Goal: Task Accomplishment & Management: Complete application form

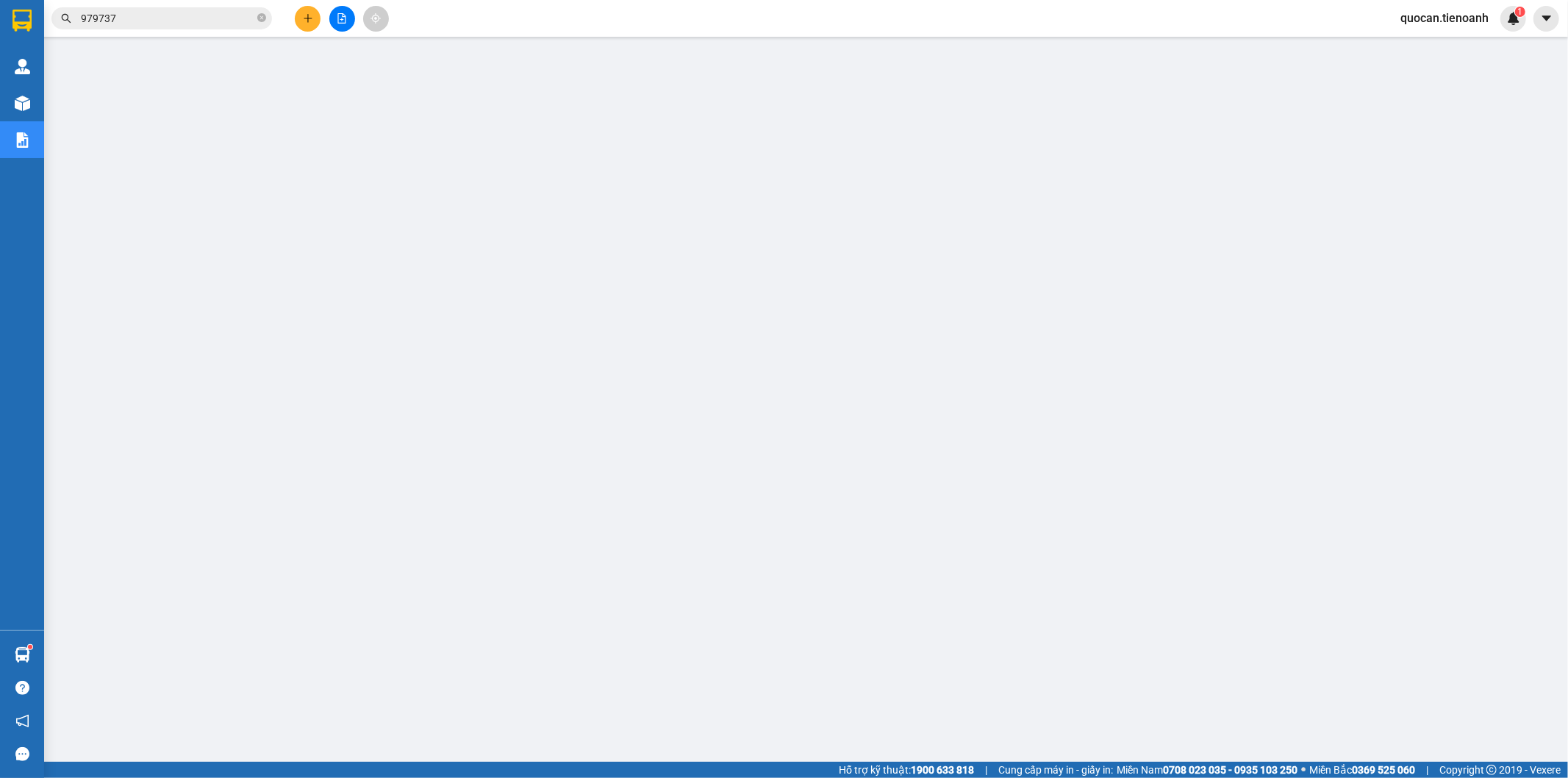
click at [312, 13] on icon "plus" at bounding box center [307, 18] width 10 height 10
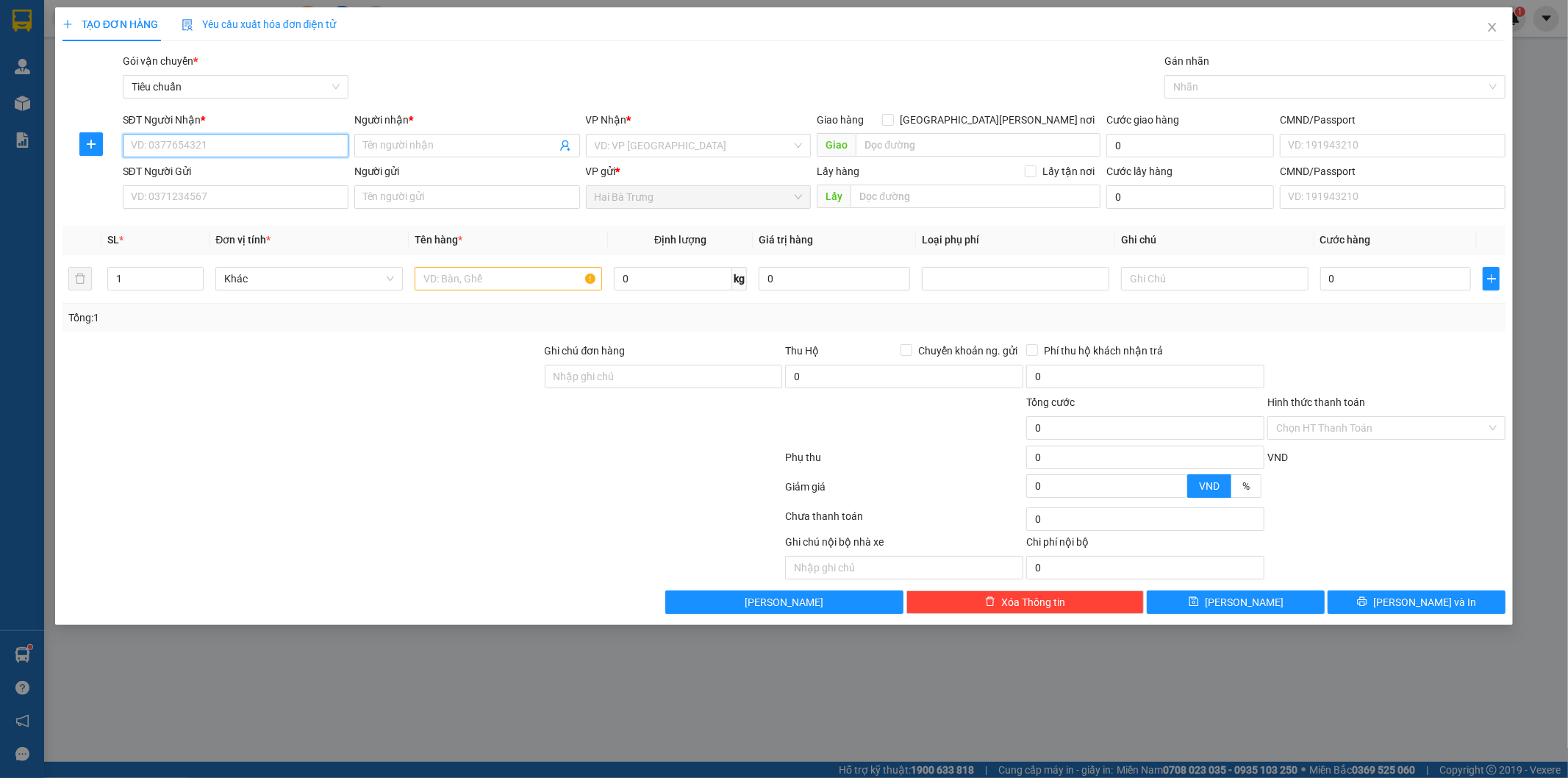
click at [285, 151] on input "SĐT Người Nhận *" at bounding box center [236, 146] width 226 height 24
click at [278, 167] on div "0707755588 - A Khang" at bounding box center [235, 175] width 208 height 16
type input "0707755588"
type input "A Khang"
type input "30.000"
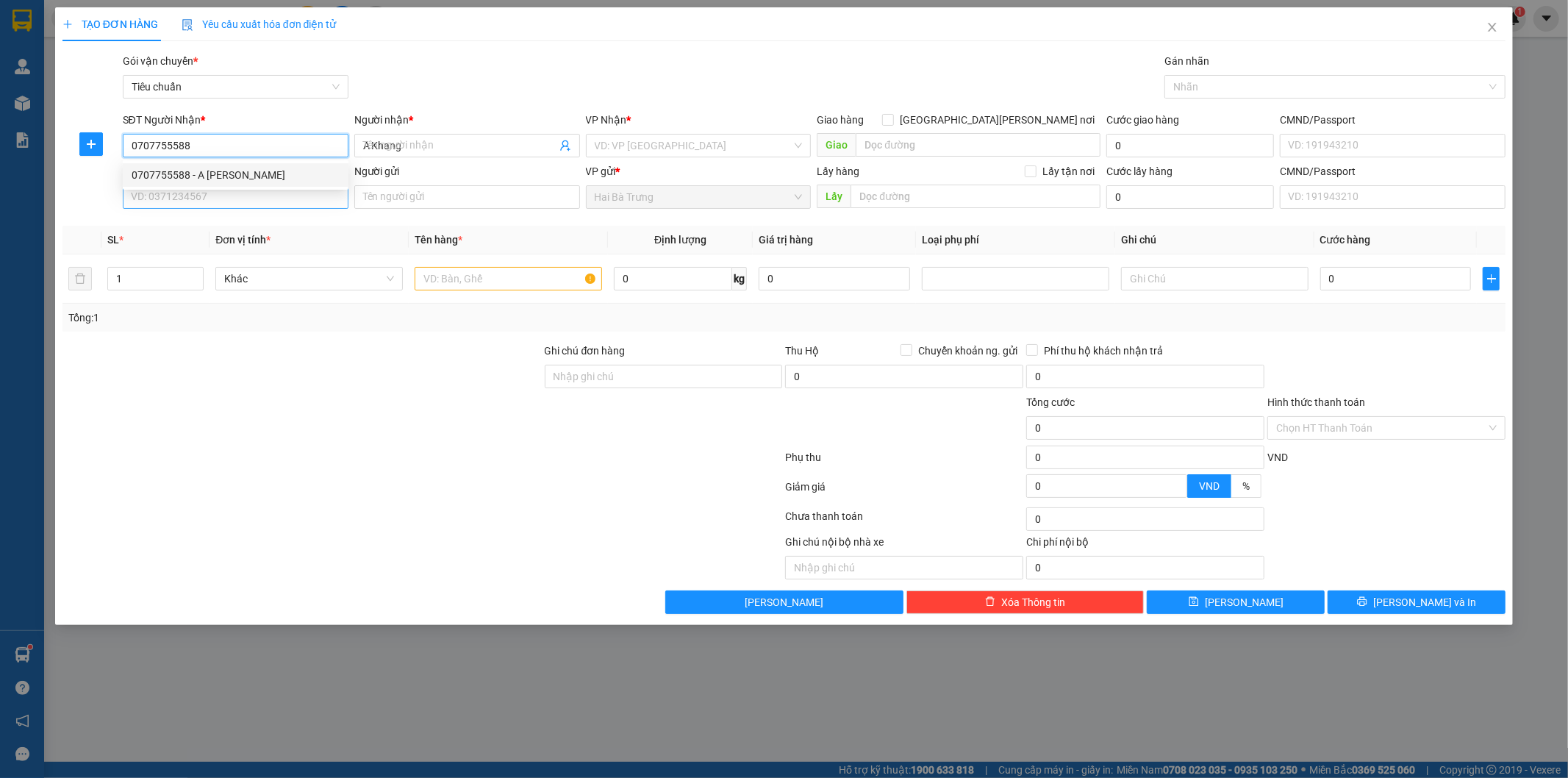
type input "30.000"
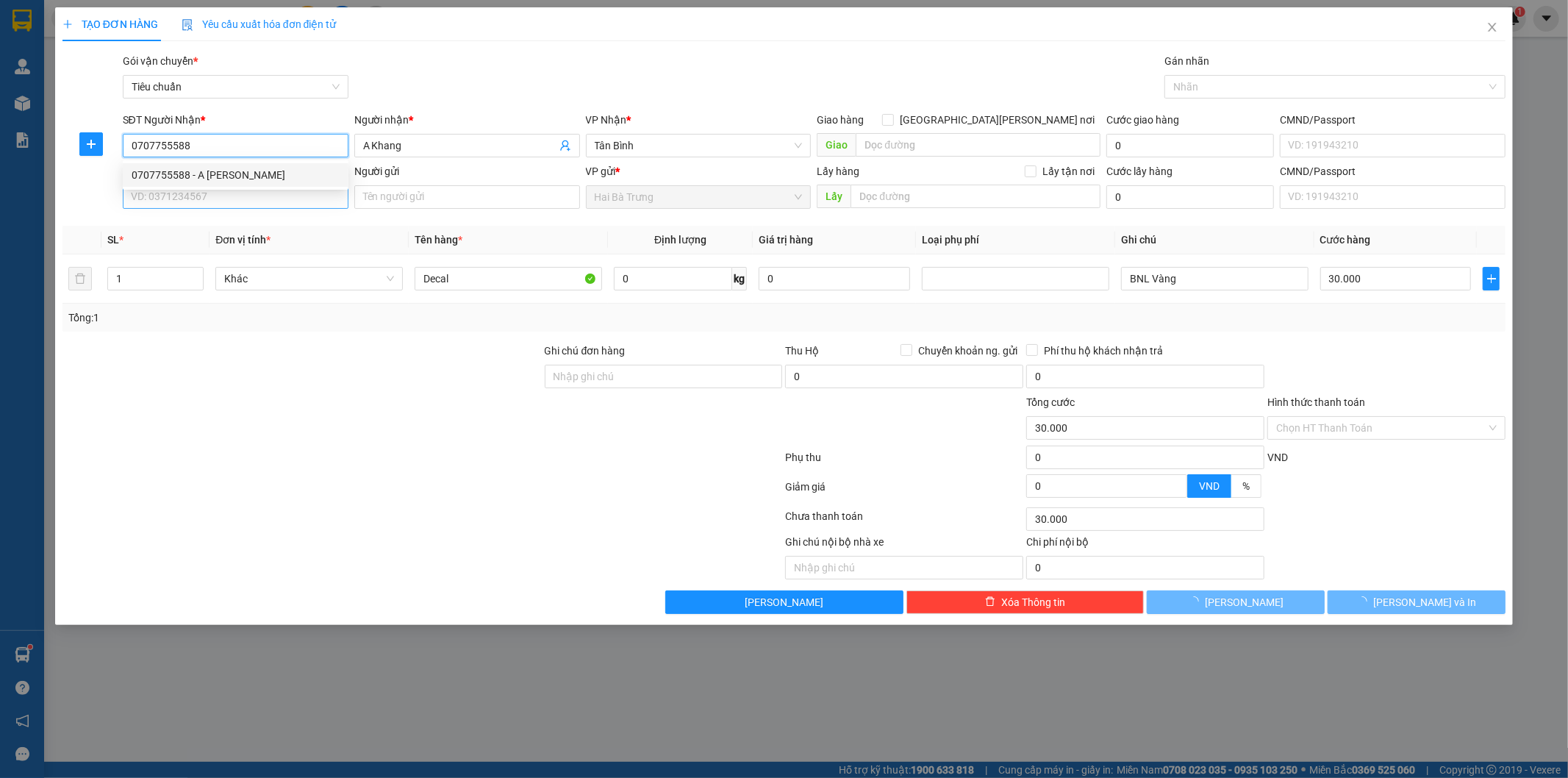
type input "0707755588"
click at [265, 190] on input "SĐT Người Gửi" at bounding box center [236, 197] width 226 height 24
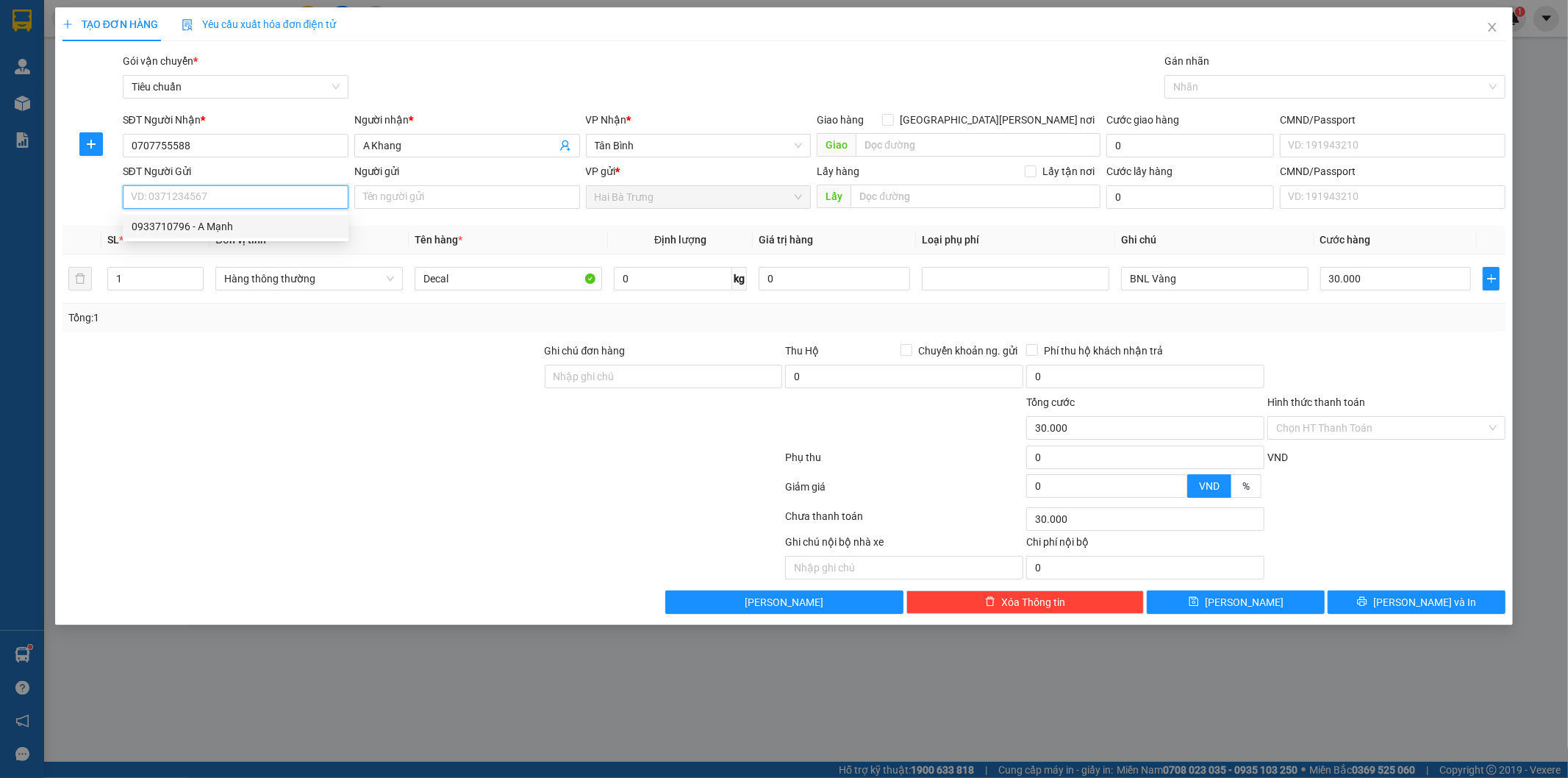
click at [262, 226] on div "0933710796 - A Mạnh" at bounding box center [235, 226] width 208 height 16
type input "0933710796"
type input "A Mạnh"
type input "241933150"
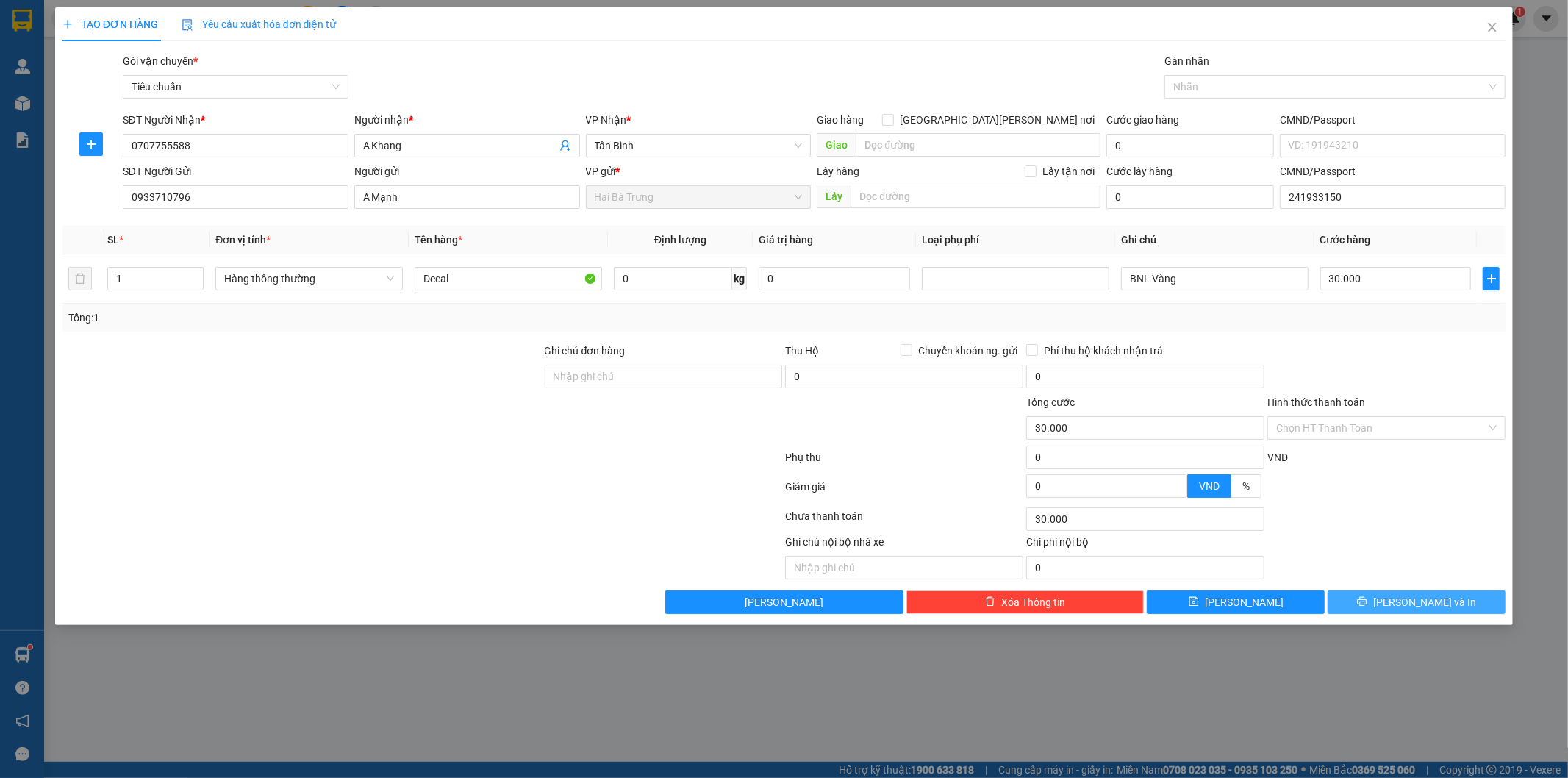
click at [1390, 610] on button "[PERSON_NAME] và In" at bounding box center [1416, 602] width 178 height 24
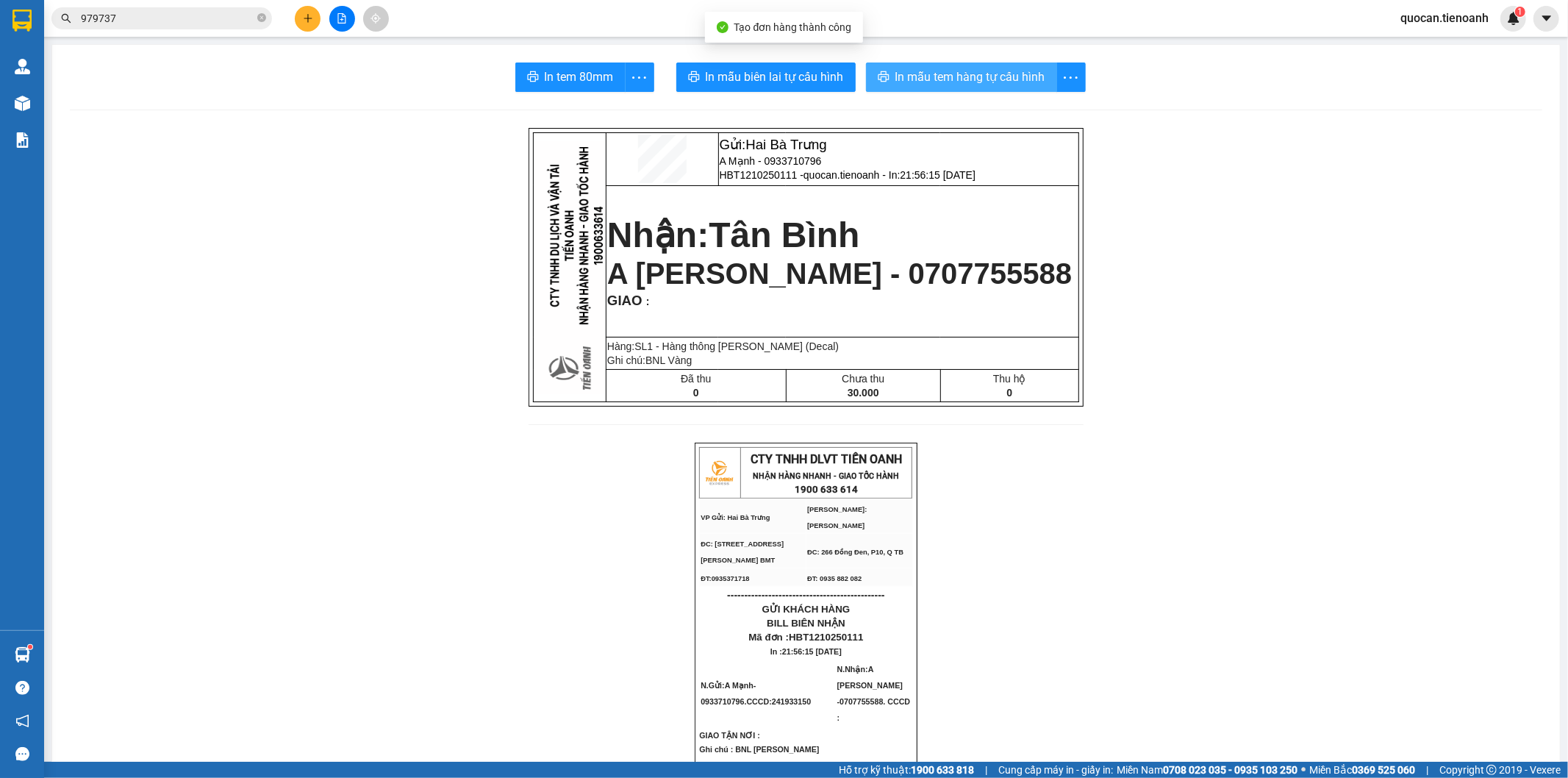
click at [925, 72] on span "In mẫu tem hàng tự cấu hình" at bounding box center [970, 76] width 150 height 18
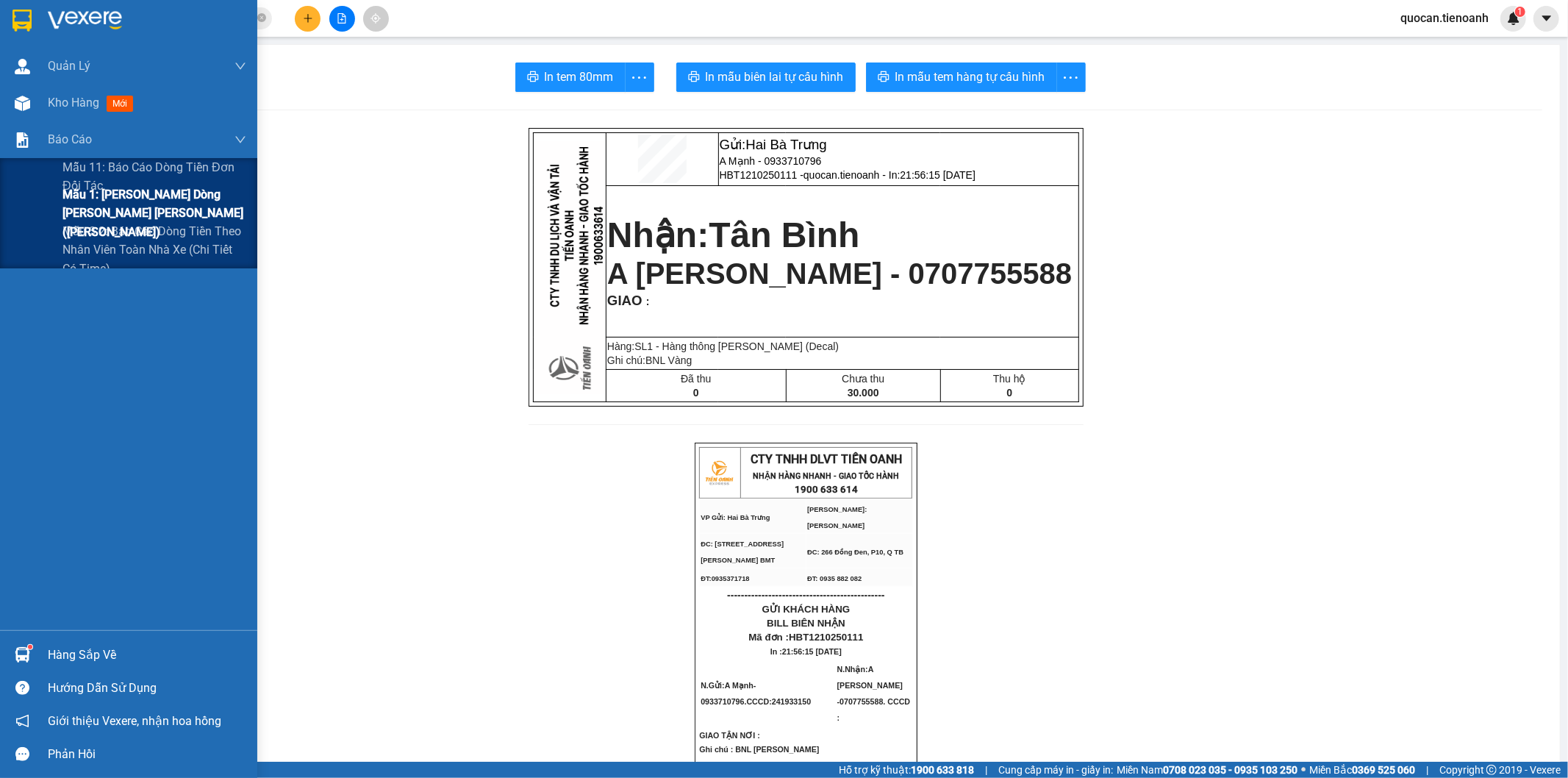
click at [142, 218] on span "Mẫu 1: Báo cáo dòng tiền theo nhân viên ([PERSON_NAME])" at bounding box center [154, 213] width 183 height 55
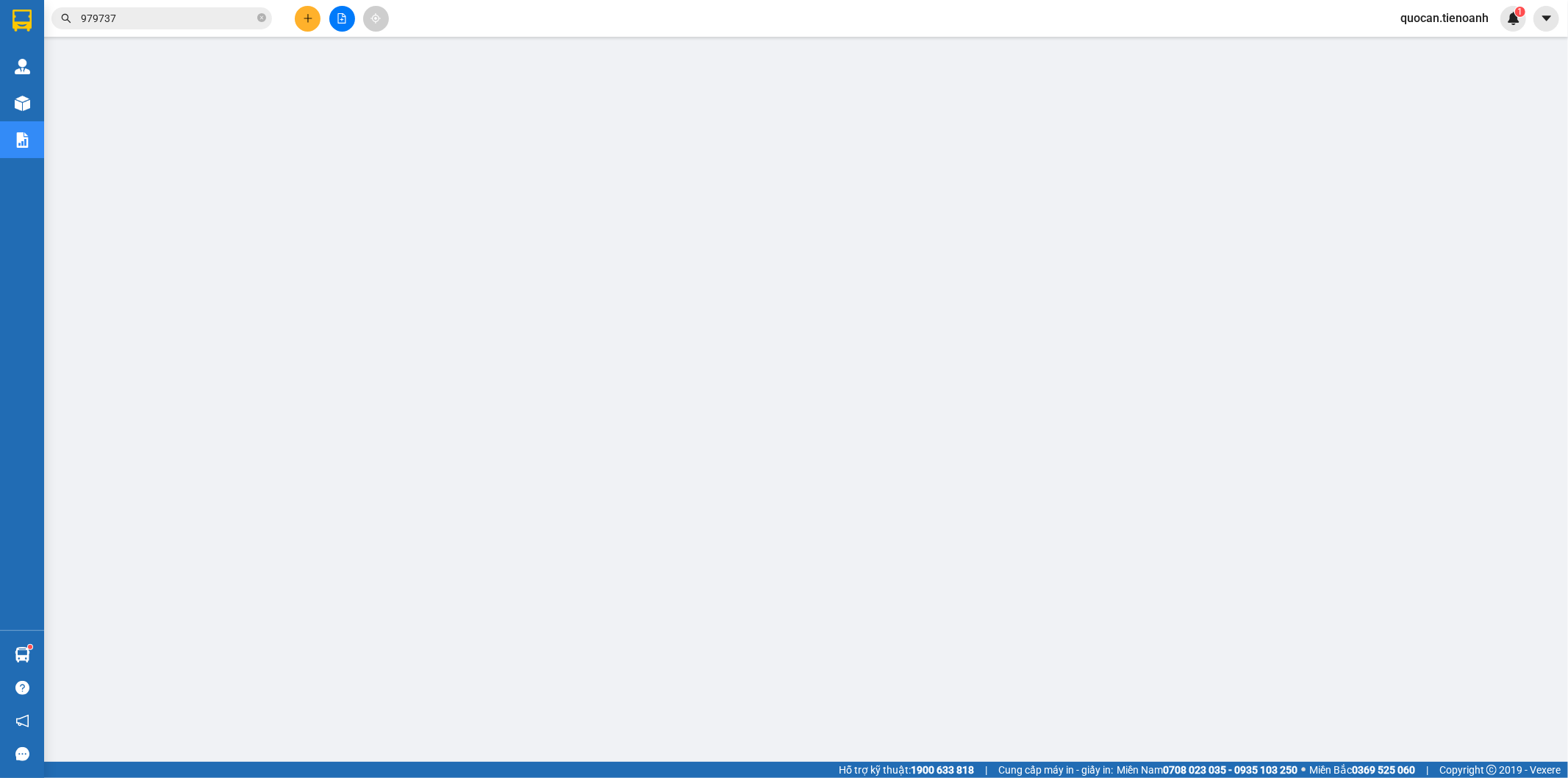
click at [245, 16] on input "979737" at bounding box center [167, 18] width 173 height 16
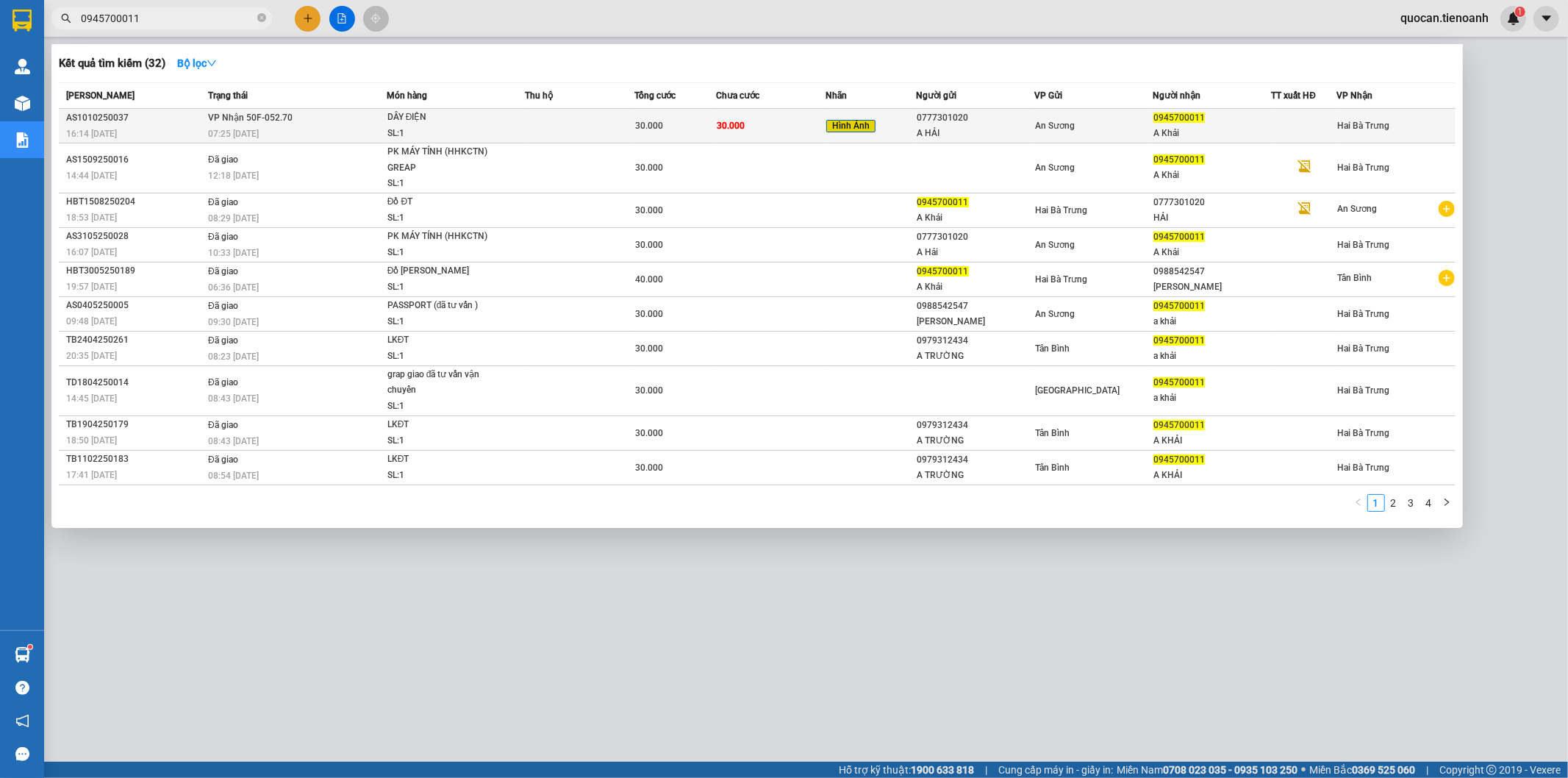
type input "0945700011"
click at [534, 122] on td at bounding box center [579, 126] width 110 height 35
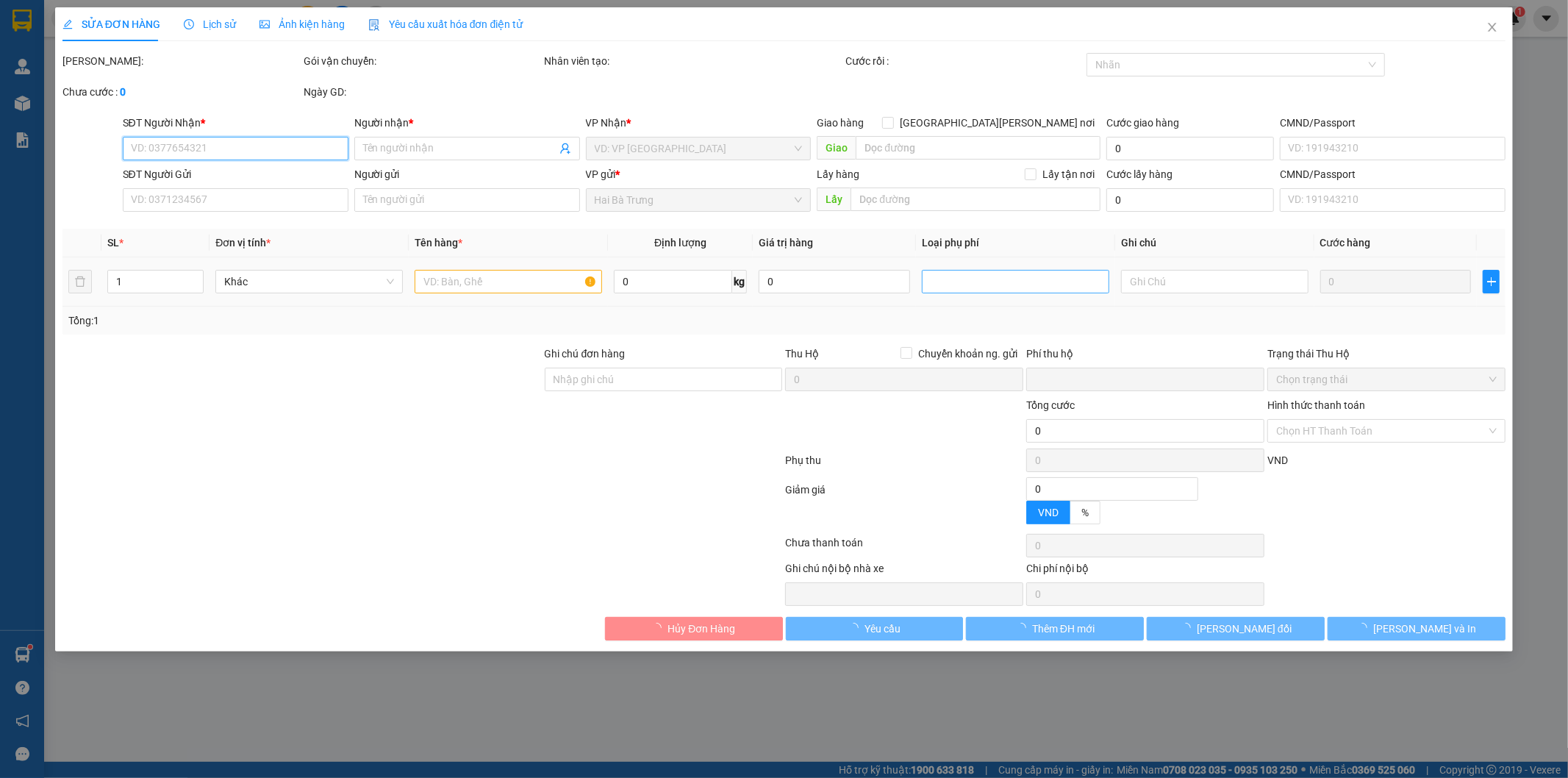
type input "0945700011"
type input "A Khải"
type input "0777301020"
type input "A HẢI"
type input "0"
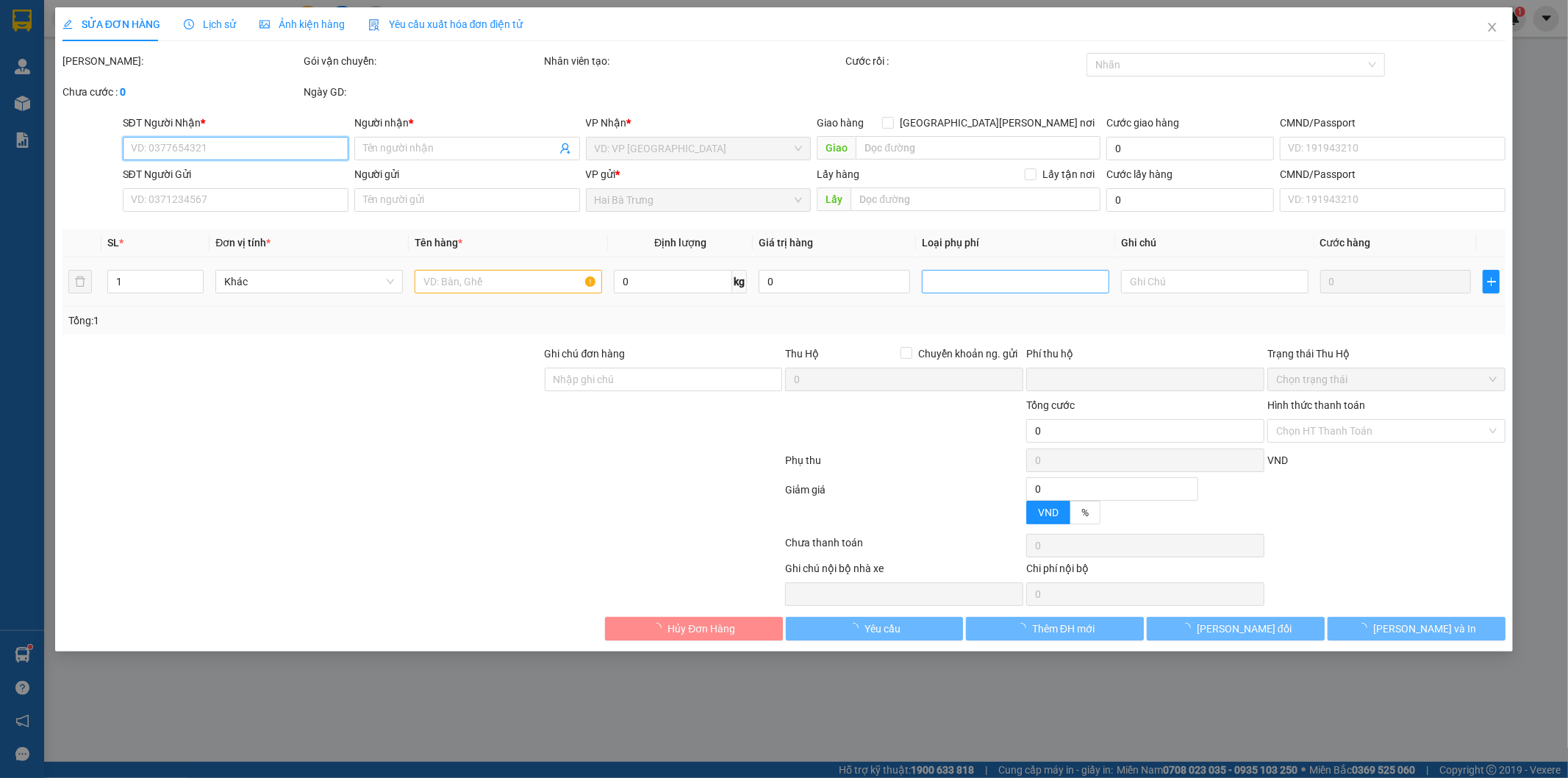
type input "30.000"
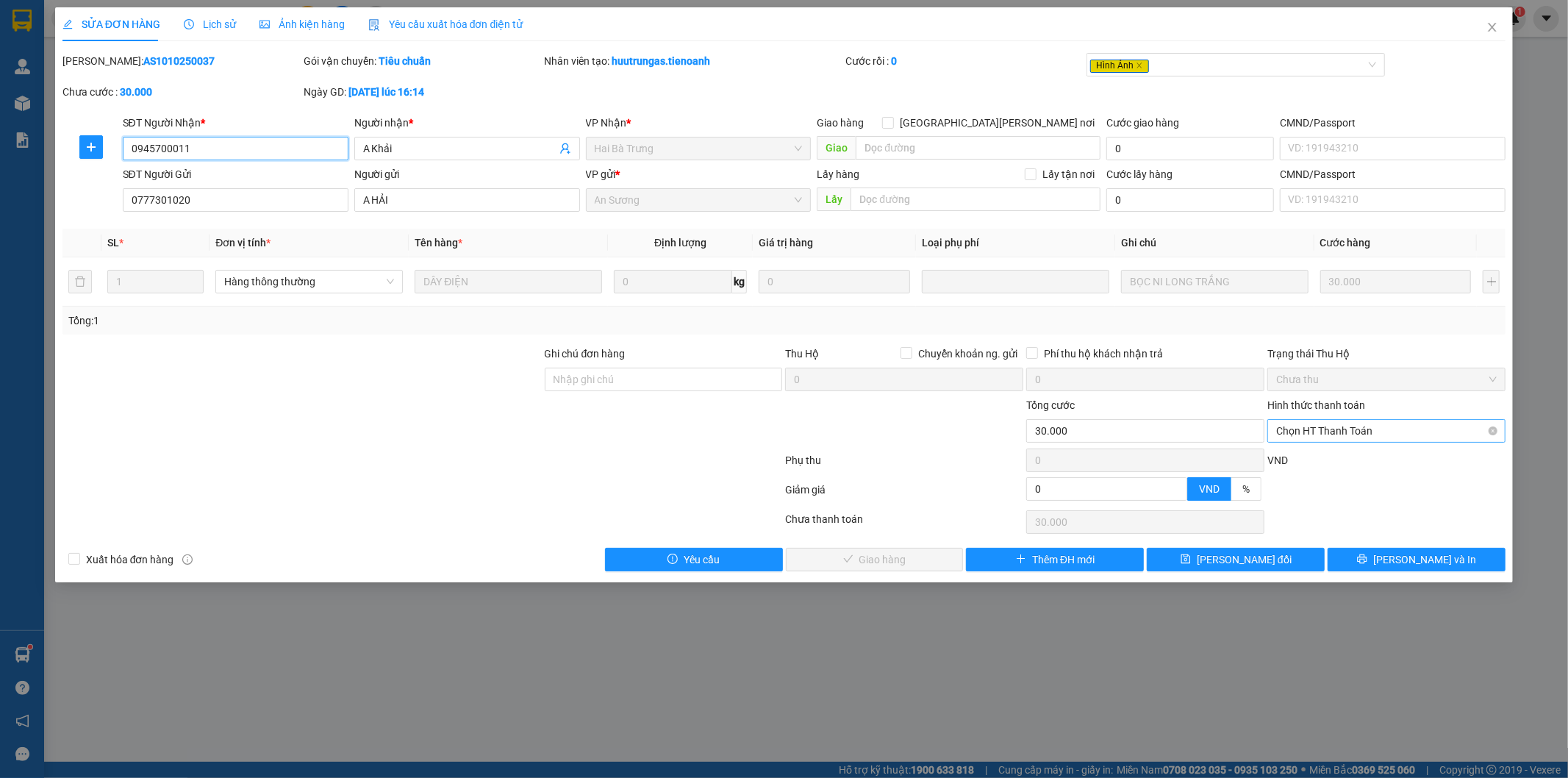
click at [1326, 427] on span "Chọn HT Thanh Toán" at bounding box center [1386, 431] width 220 height 22
click at [1305, 454] on div "Tại văn phòng" at bounding box center [1387, 460] width 220 height 16
type input "0"
click at [840, 569] on button "Lưu và Giao hàng" at bounding box center [874, 560] width 178 height 24
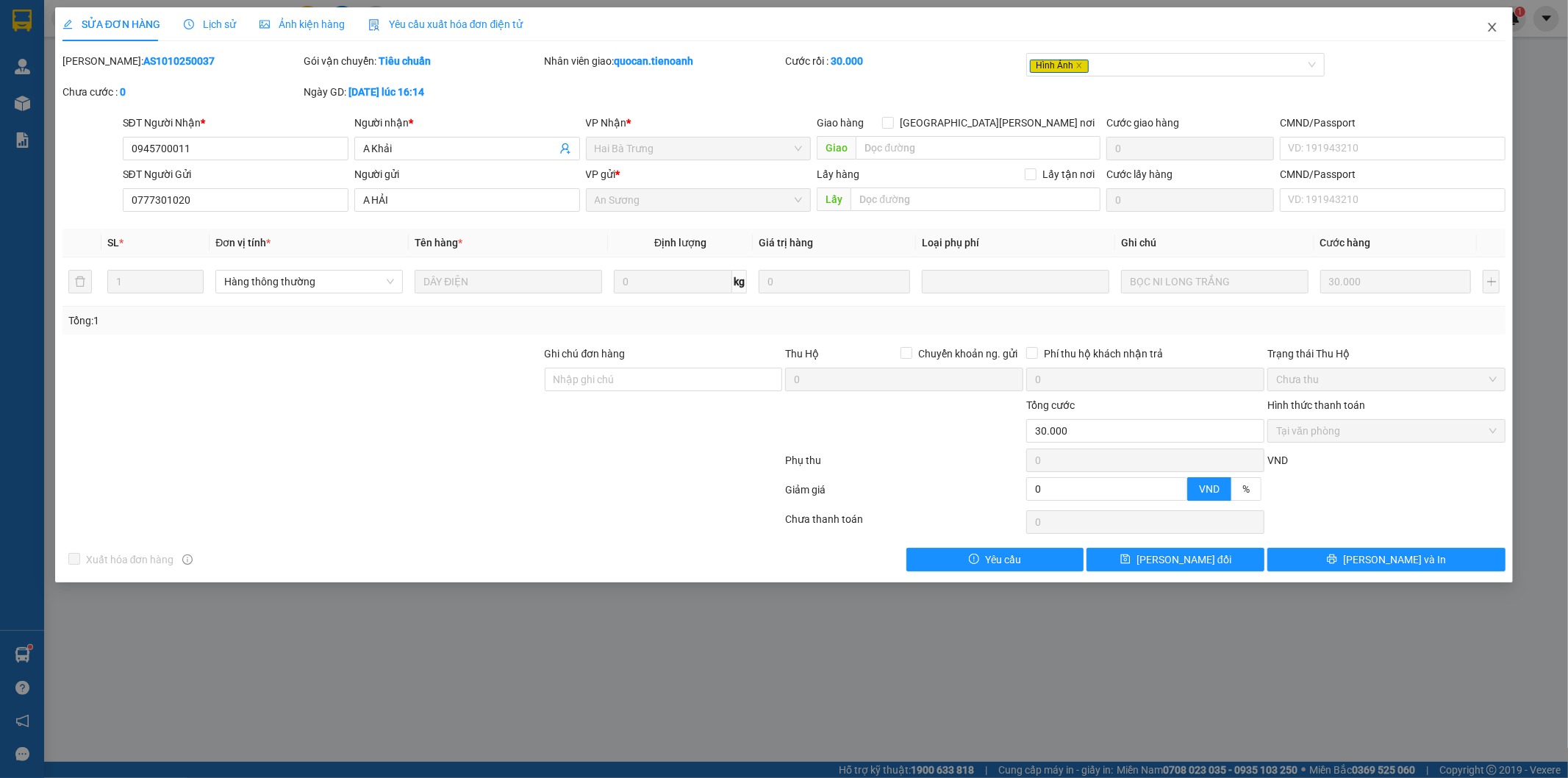
drag, startPoint x: 1507, startPoint y: 31, endPoint x: 1497, endPoint y: 30, distance: 10.0
click at [1505, 31] on span "Close" at bounding box center [1492, 27] width 42 height 42
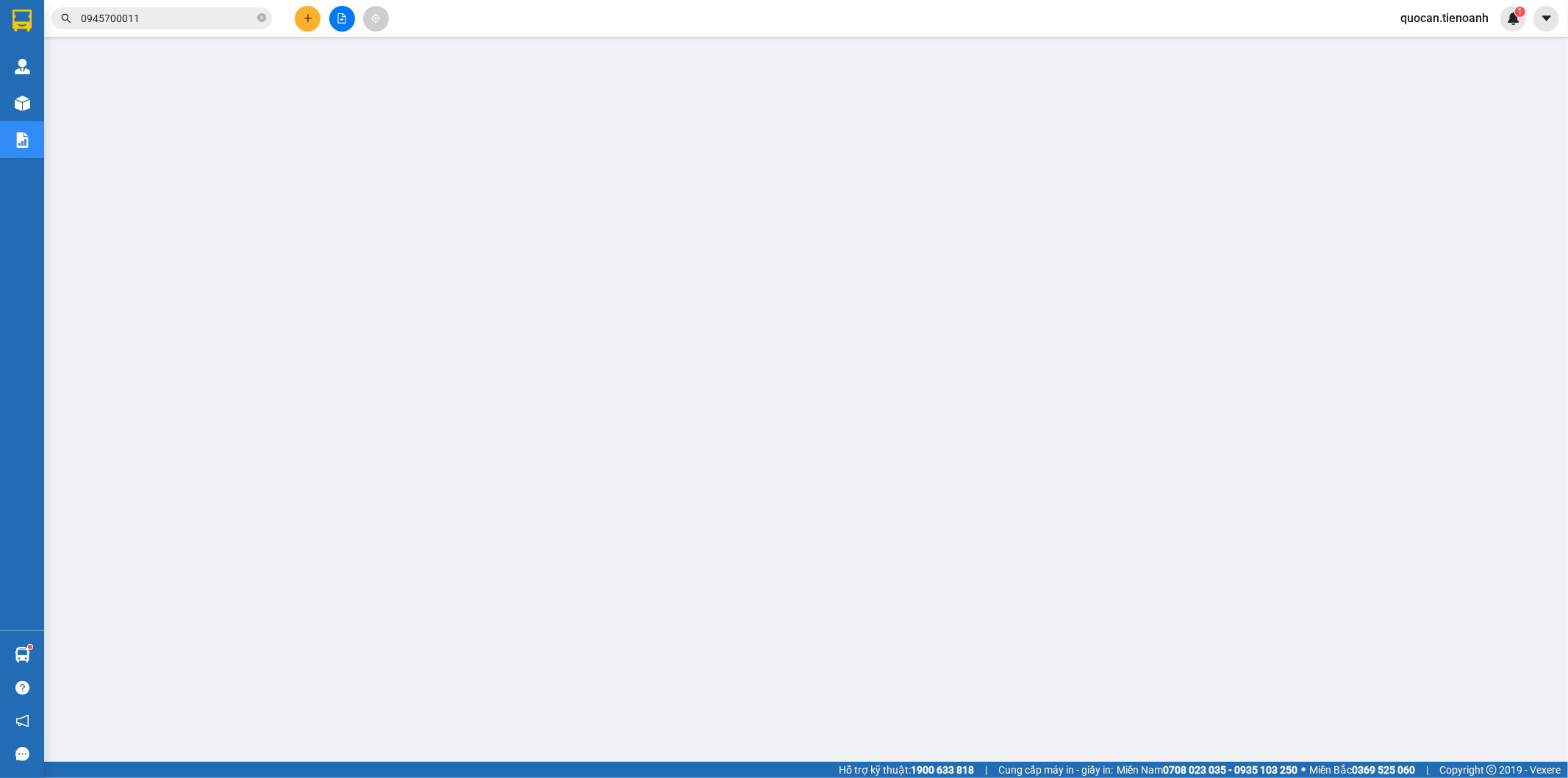
click at [1450, 27] on div "quocan.tienoanh 1" at bounding box center [1457, 19] width 137 height 26
click at [1450, 11] on span "quocan.tienoanh" at bounding box center [1444, 17] width 112 height 18
click at [1428, 38] on span "Đăng xuất" at bounding box center [1451, 45] width 81 height 16
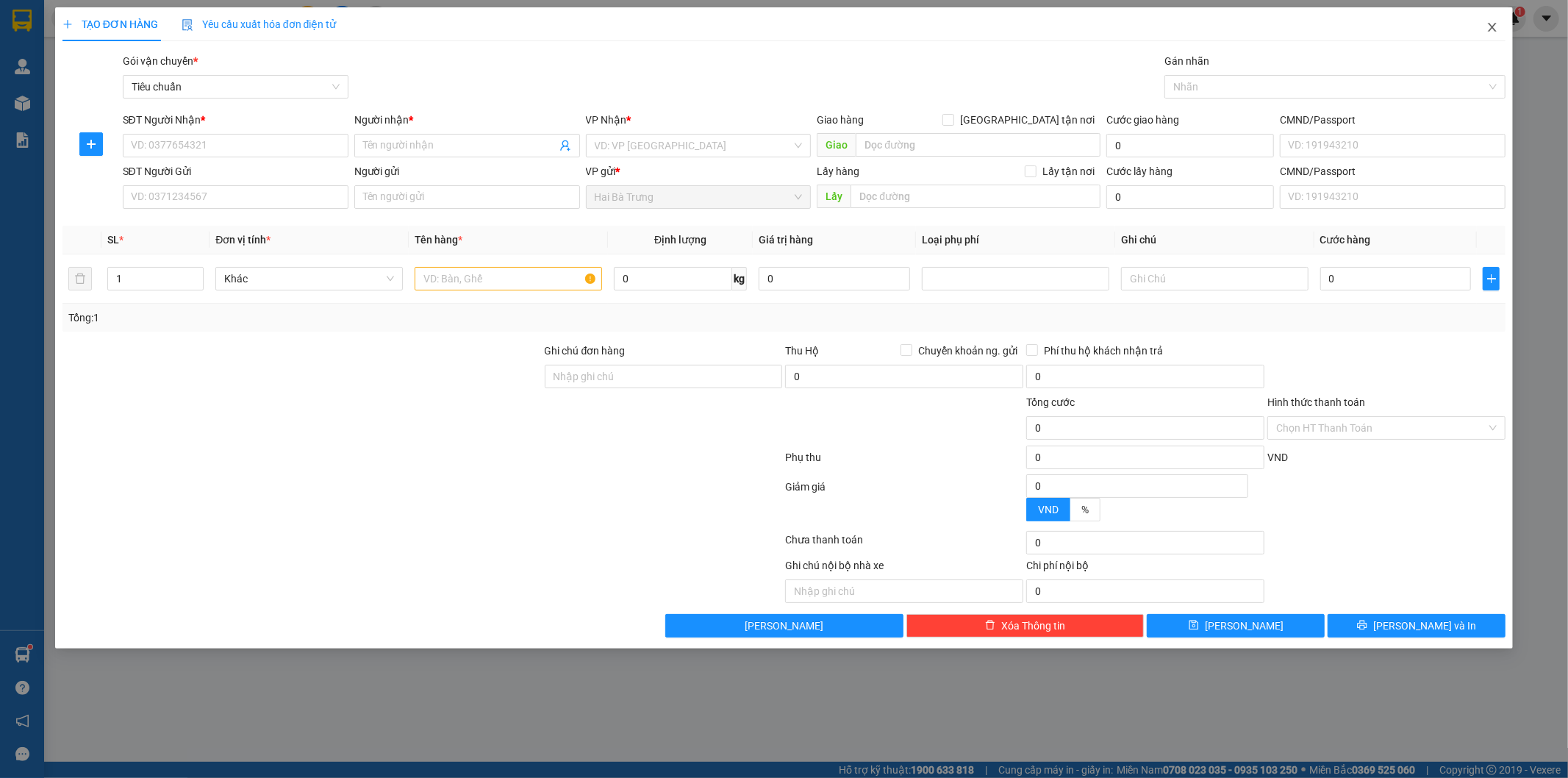
click at [1497, 30] on icon "close" at bounding box center [1492, 27] width 12 height 12
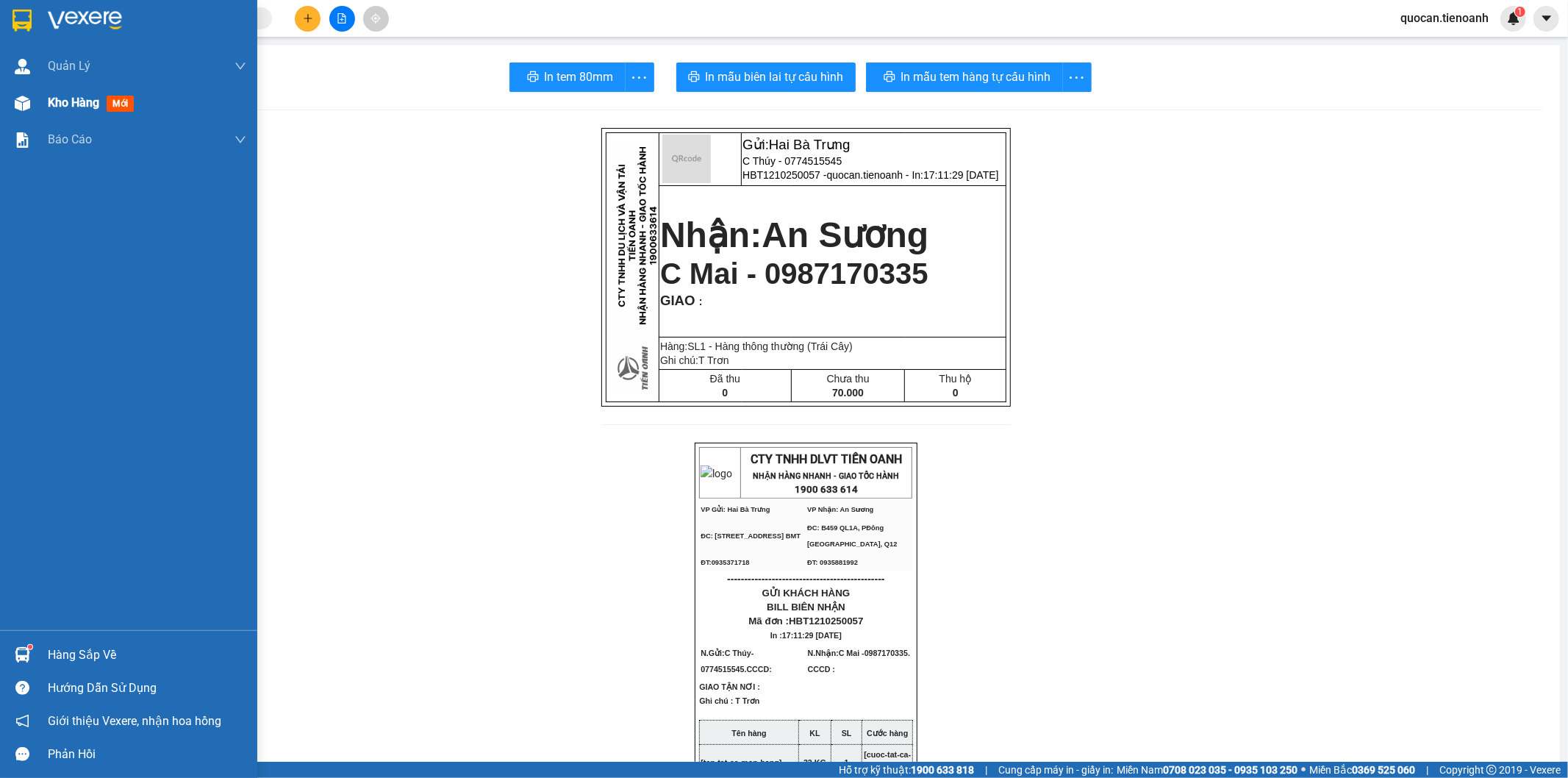
click at [100, 96] on span "Kho hàng" at bounding box center [74, 103] width 52 height 14
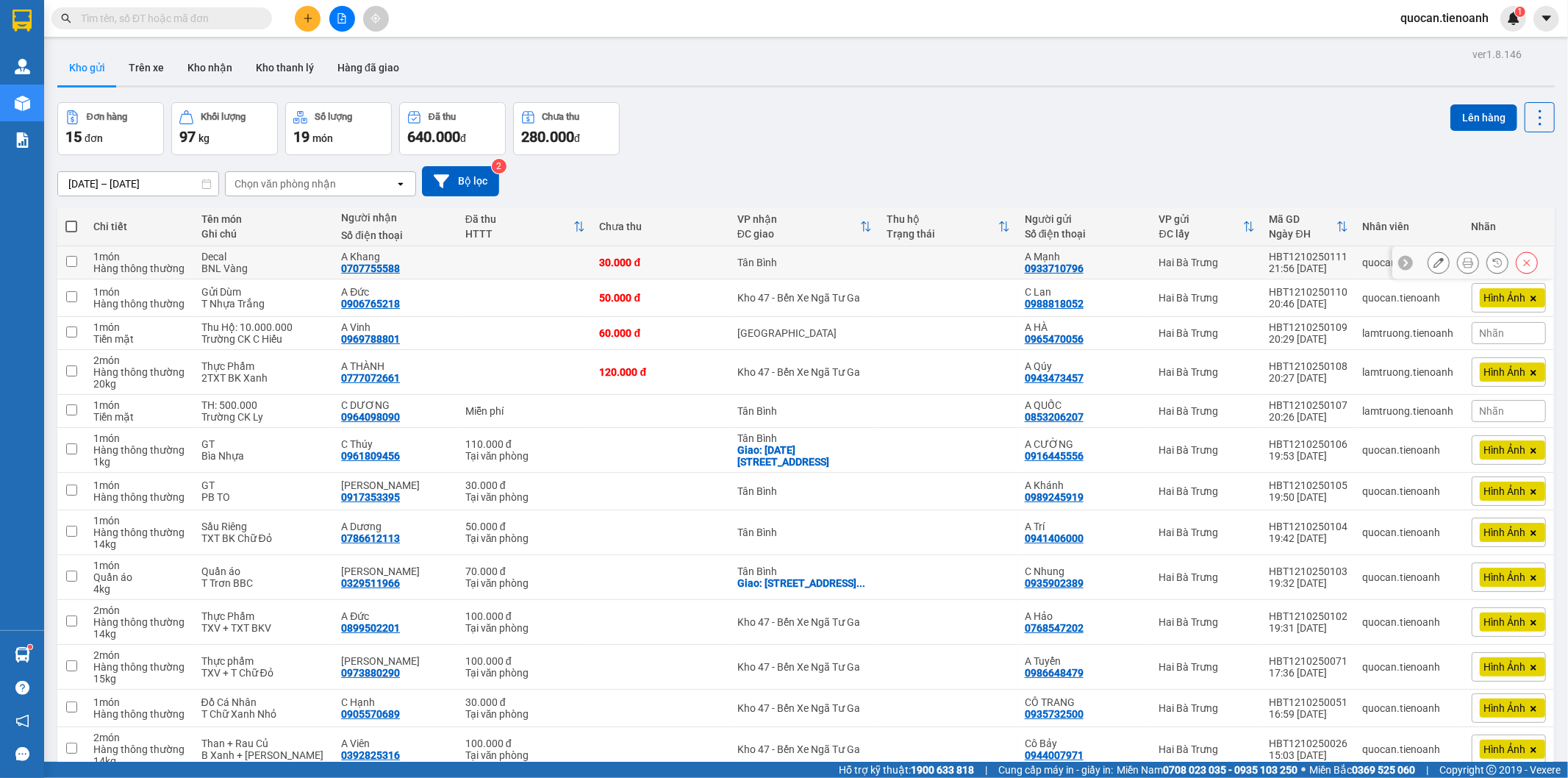
click at [111, 265] on div "Hàng thông thường" at bounding box center [140, 268] width 93 height 12
checkbox input "true"
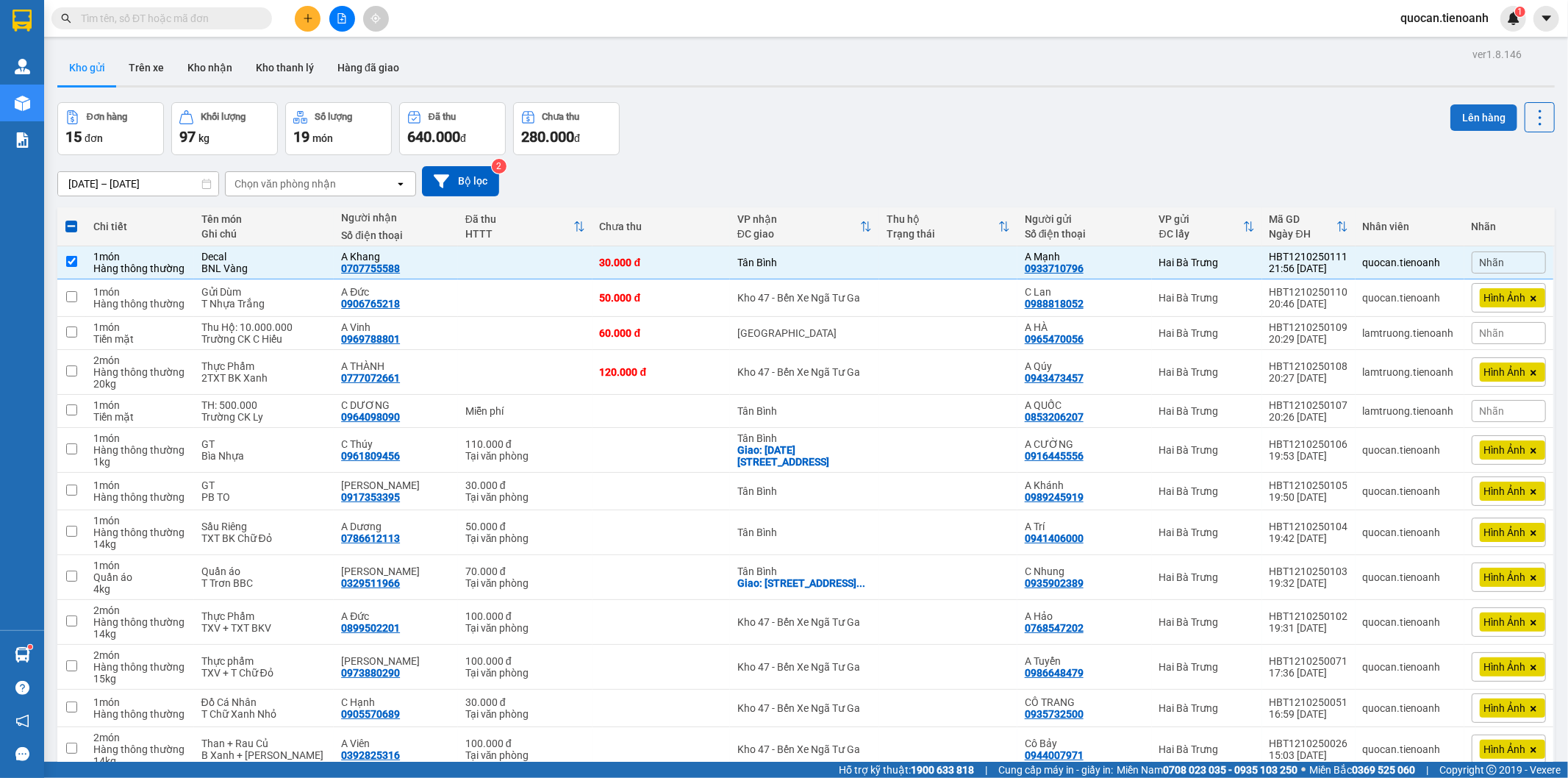
click at [1473, 118] on button "Lên hàng" at bounding box center [1483, 118] width 67 height 27
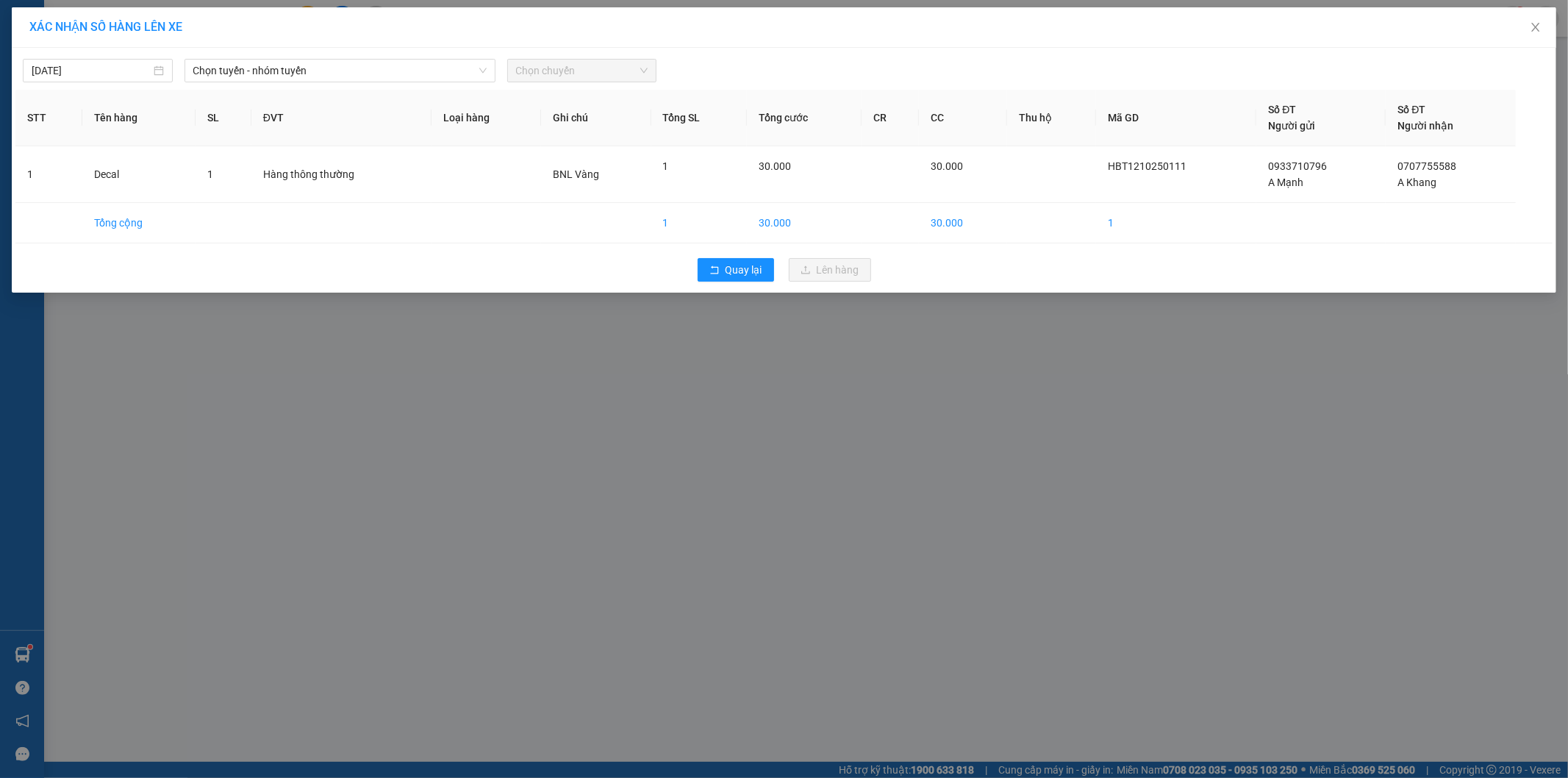
click at [289, 57] on div "[DATE] Chọn tuyến - nhóm tuyến Chọn chuyến" at bounding box center [784, 67] width 1537 height 31
click at [304, 75] on span "Chọn tuyến - nhóm tuyến" at bounding box center [340, 71] width 293 height 22
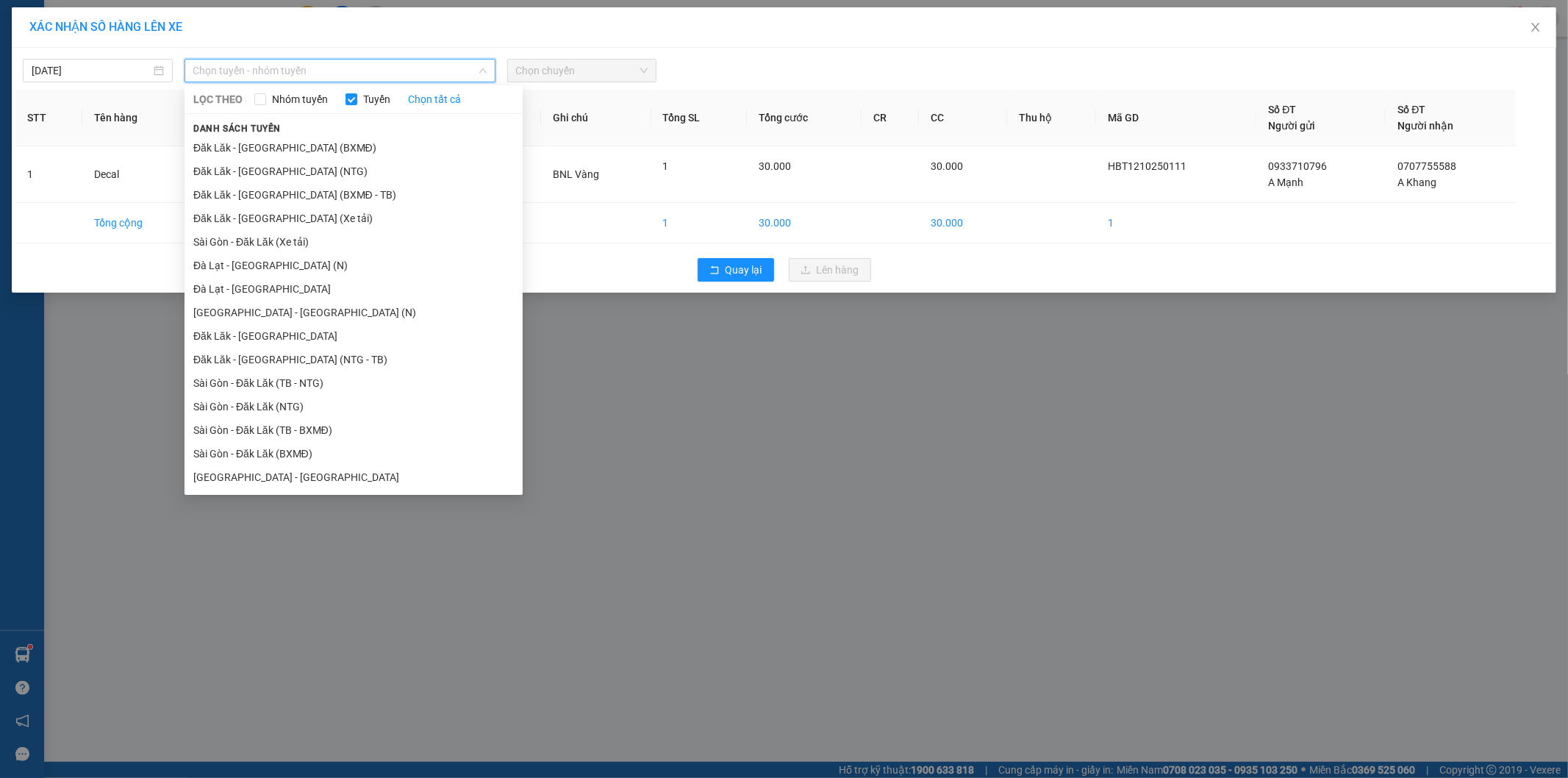
click at [353, 366] on li "Đăk Lăk - [GEOGRAPHIC_DATA] (NTG - TB)" at bounding box center [353, 360] width 338 height 24
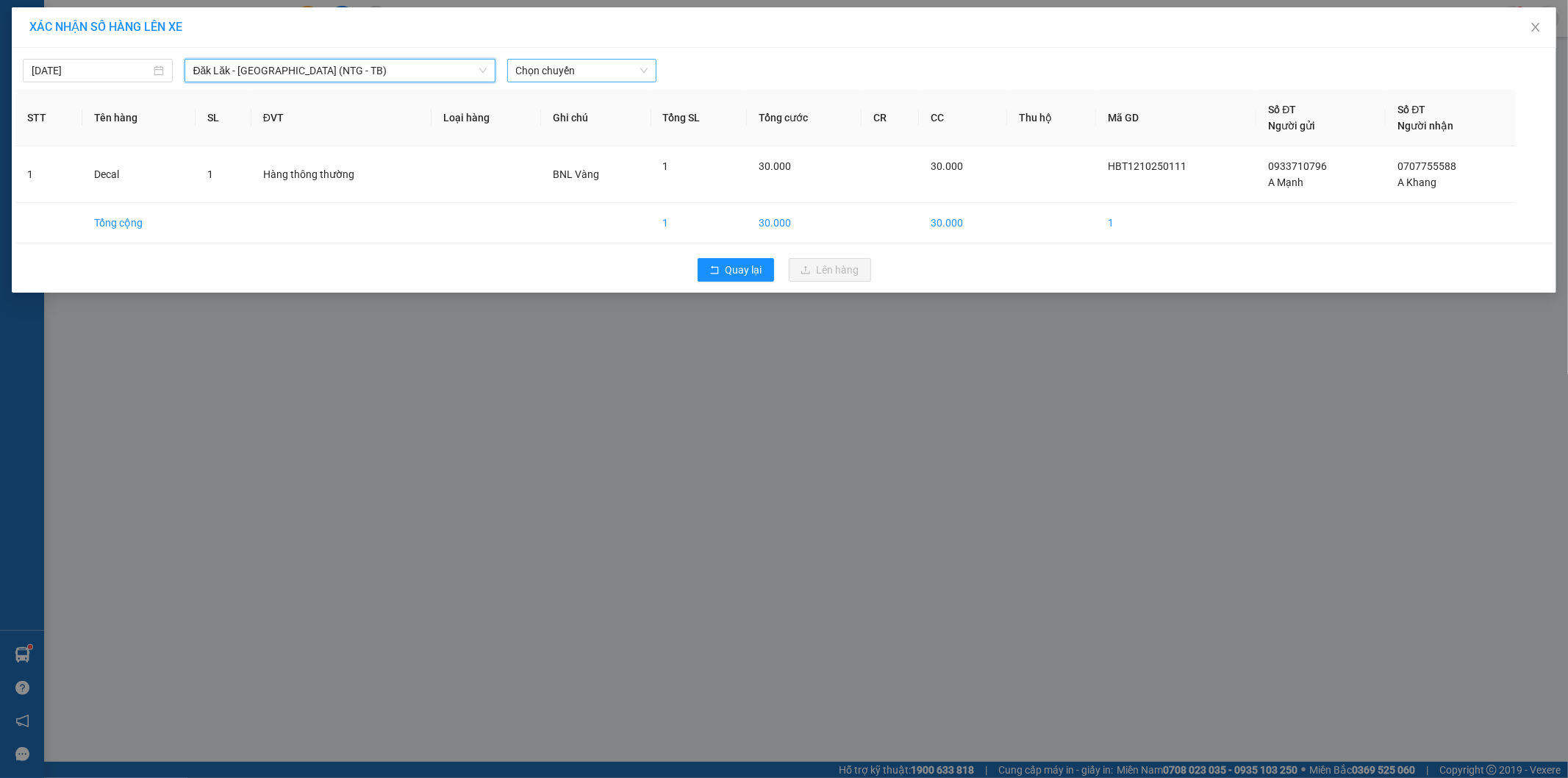
click at [606, 71] on span "Chọn chuyến" at bounding box center [582, 71] width 132 height 22
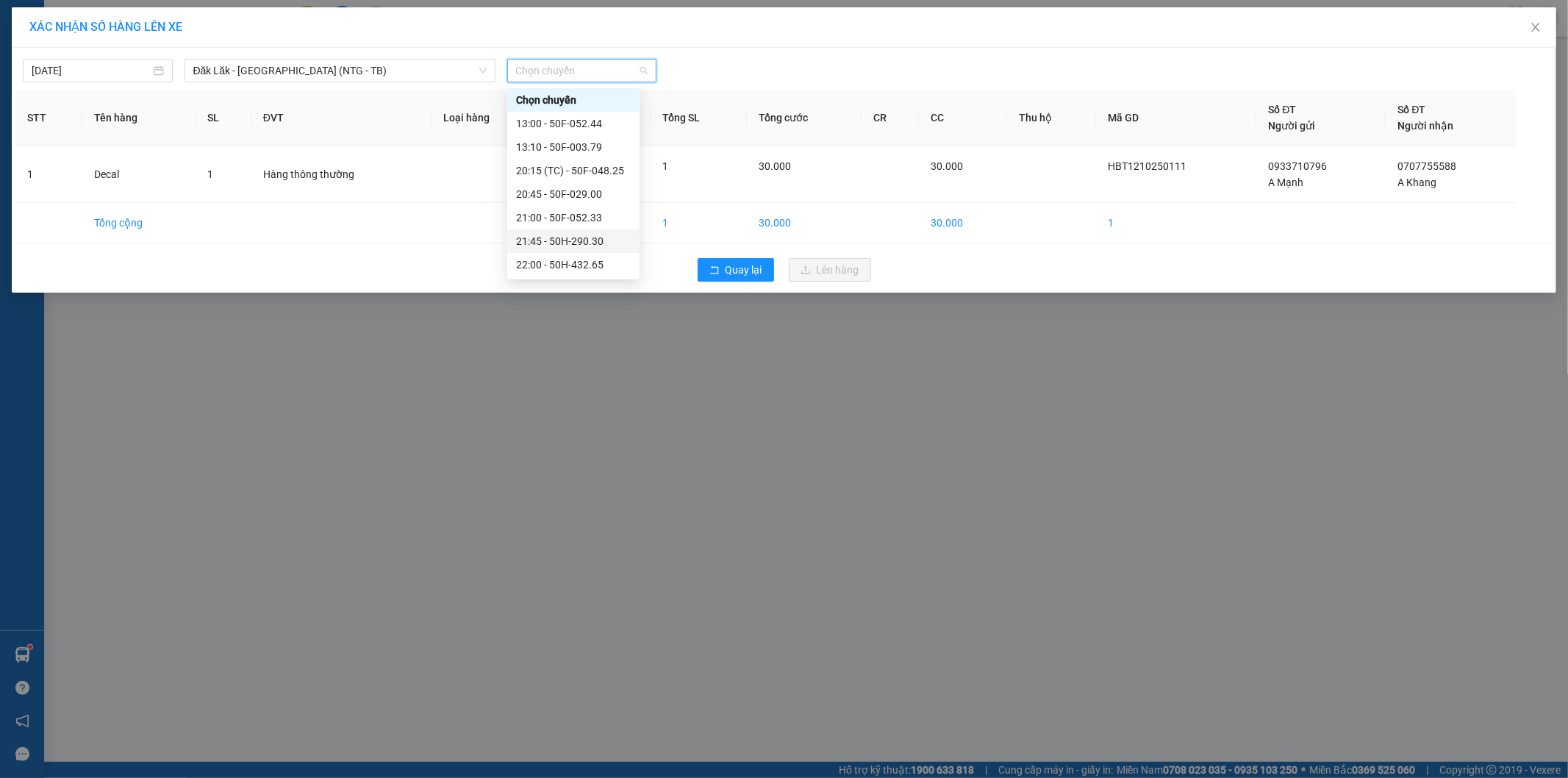
scroll to position [71, 0]
click at [593, 212] on div "22:05 (TC) - 50F-052.70" at bounding box center [573, 217] width 114 height 16
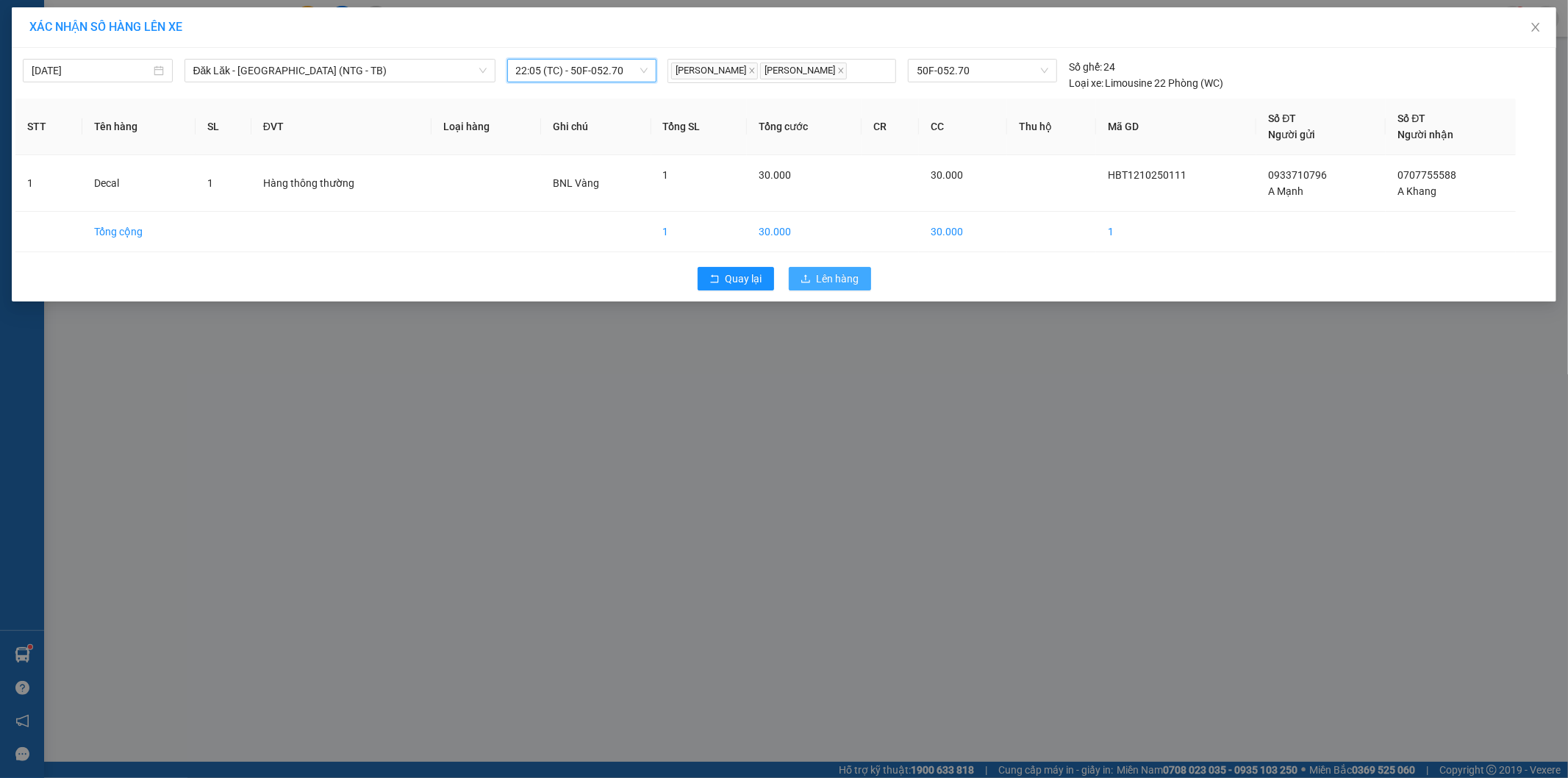
click at [840, 283] on span "Lên hàng" at bounding box center [838, 278] width 42 height 16
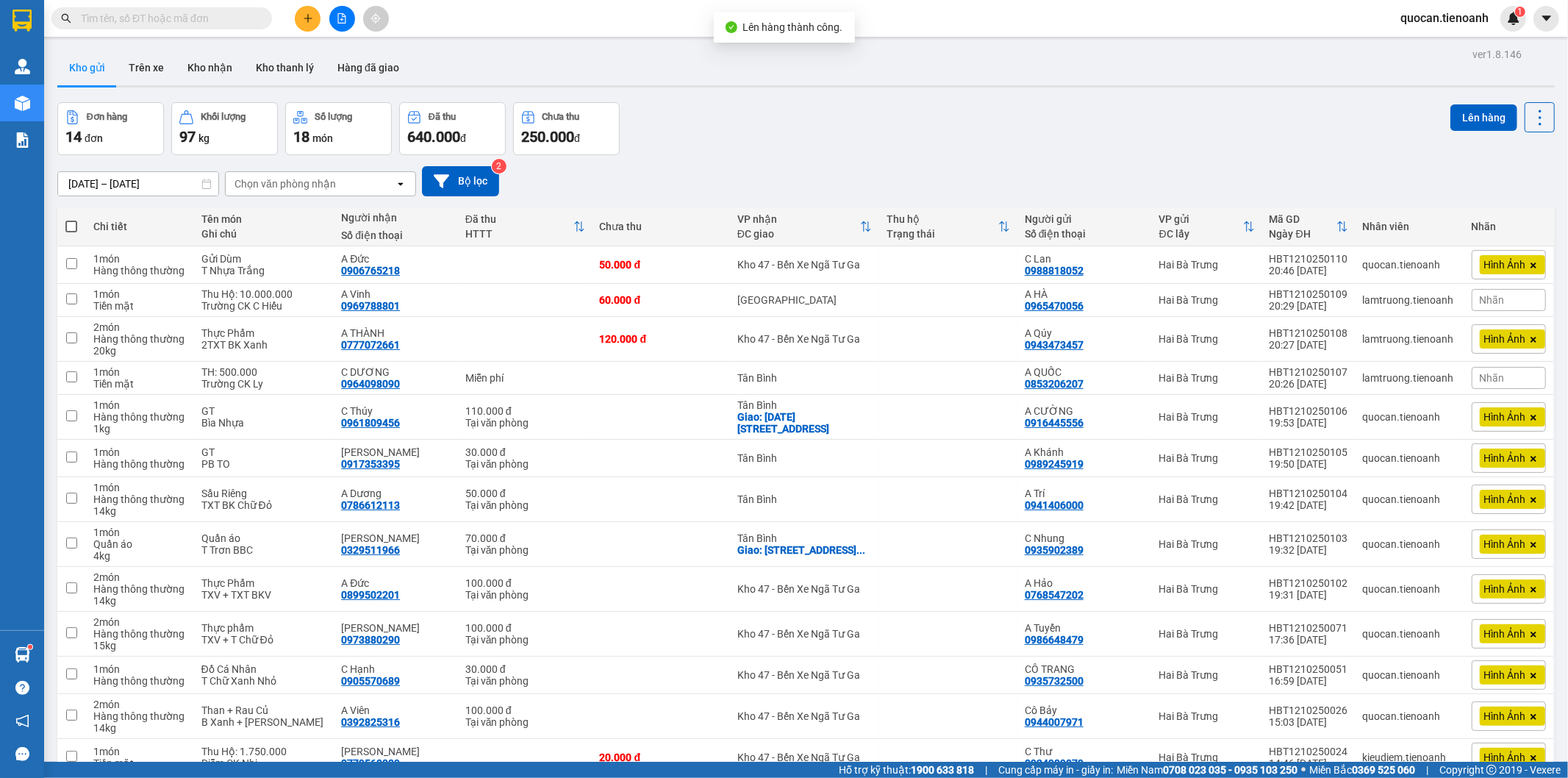
click at [339, 187] on div "Chọn văn phòng nhận" at bounding box center [310, 184] width 169 height 24
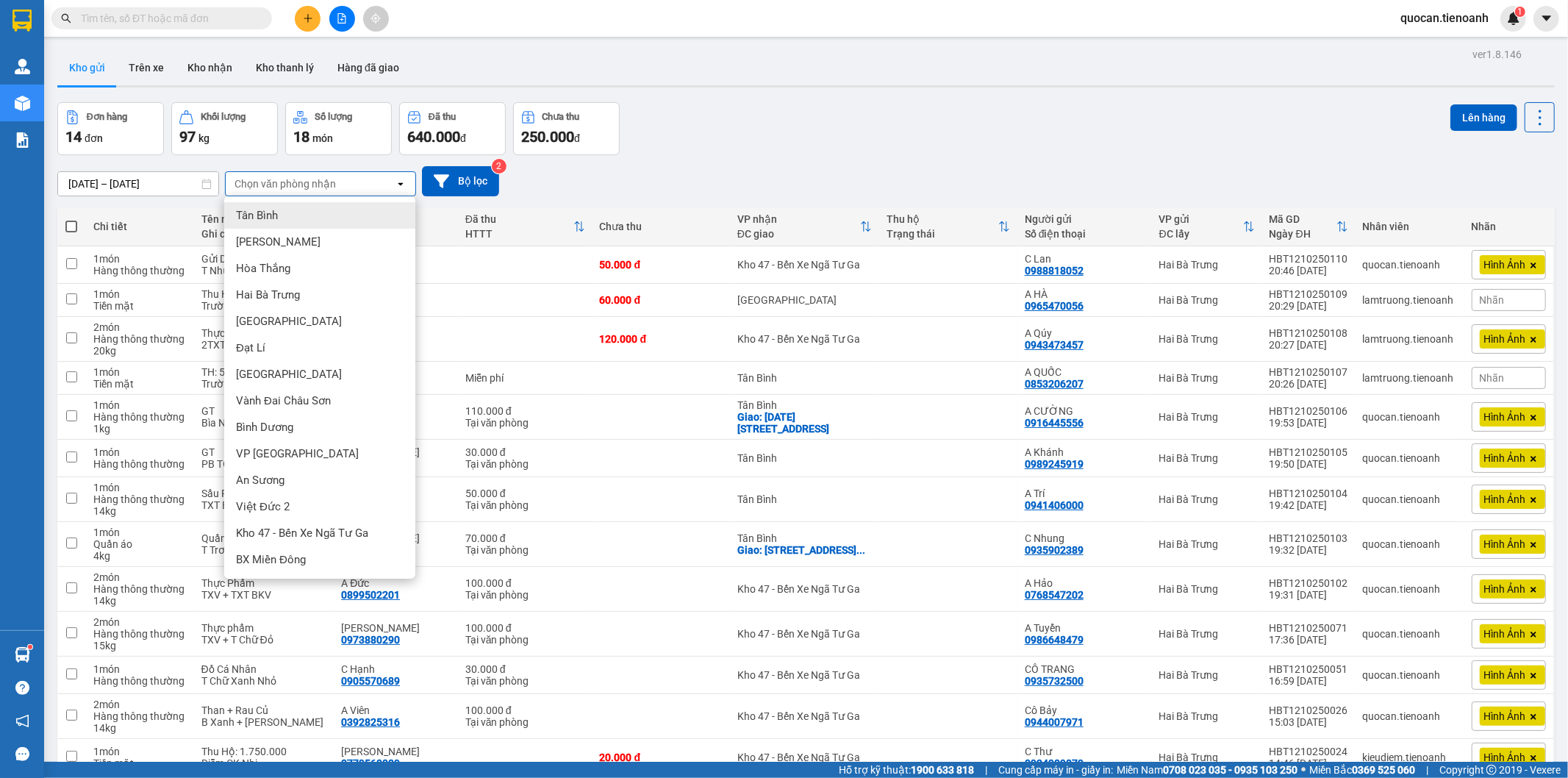
click at [303, 218] on div "Tân Bình" at bounding box center [320, 216] width 191 height 27
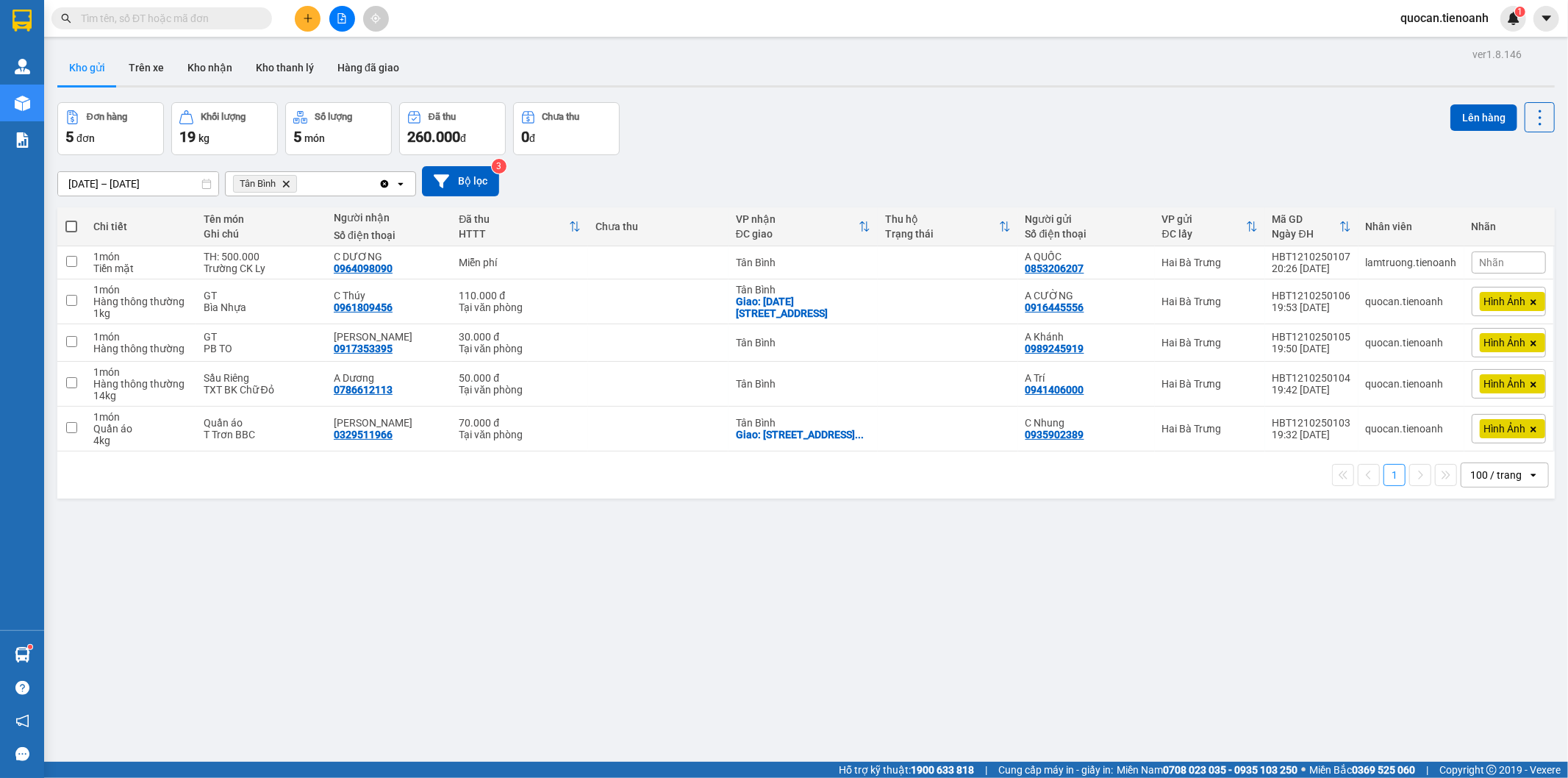
click at [74, 225] on span at bounding box center [71, 226] width 12 height 12
click at [71, 219] on input "checkbox" at bounding box center [71, 219] width 0 height 0
checkbox input "true"
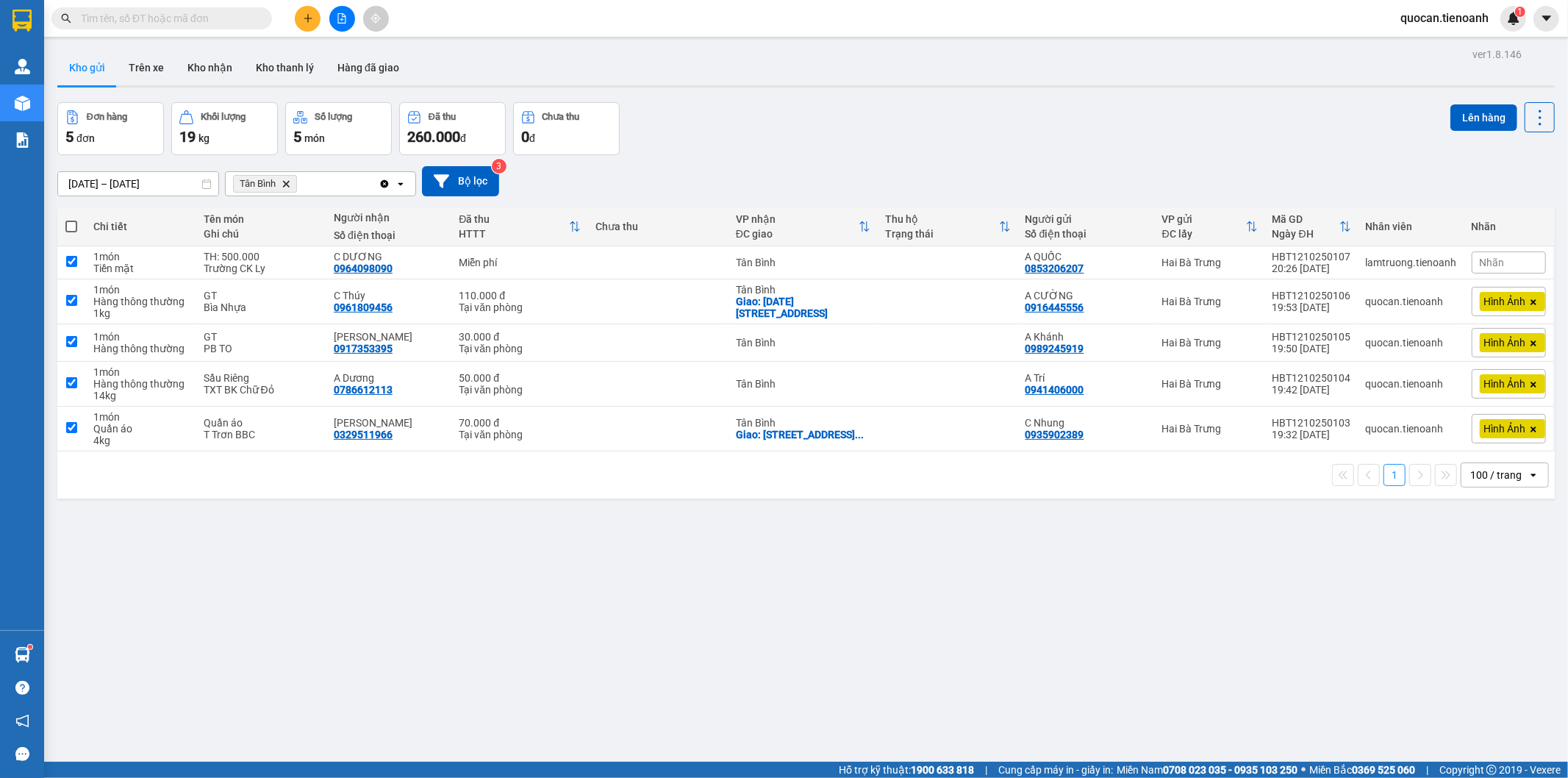
checkbox input "true"
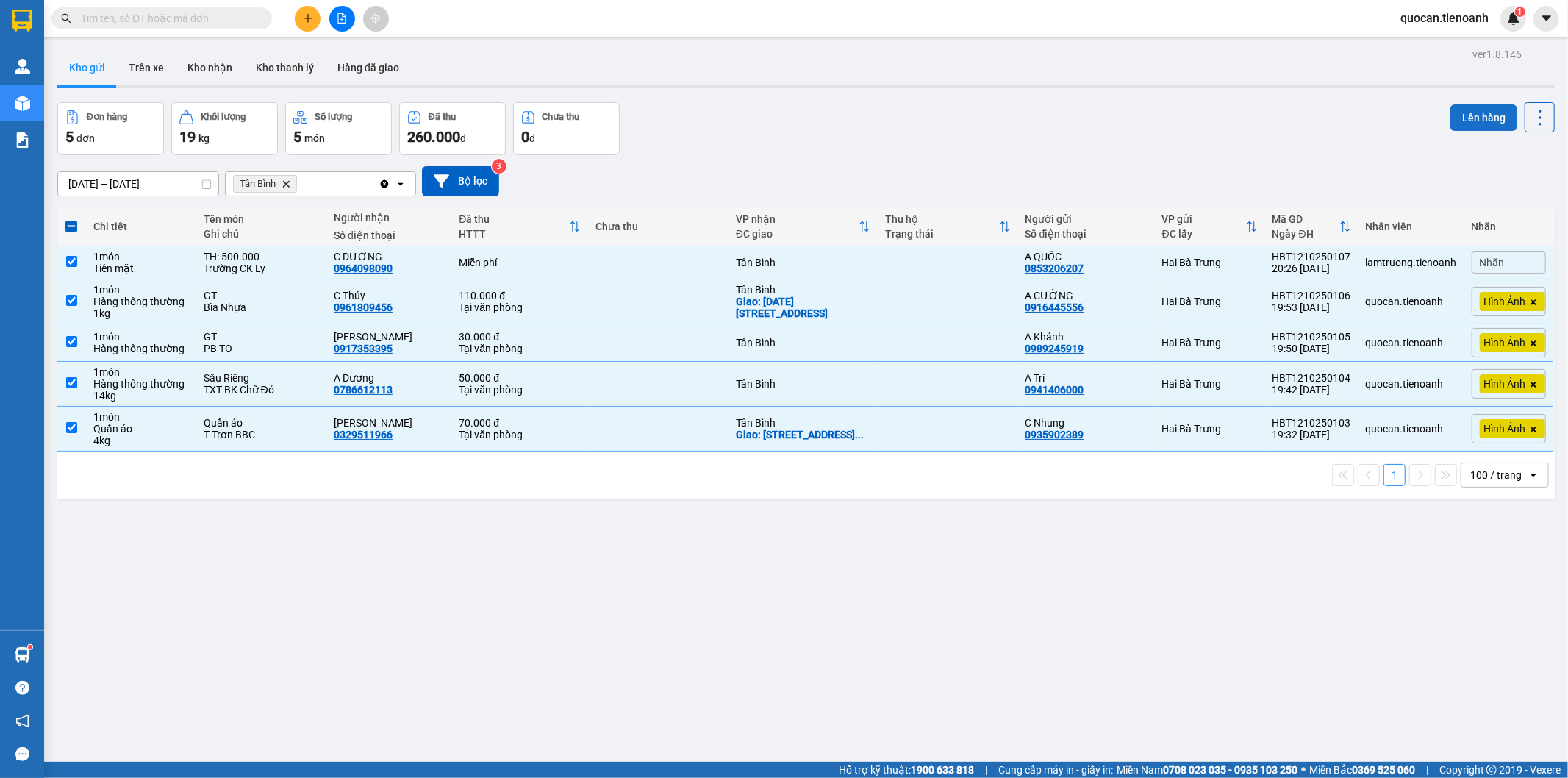
click at [1470, 119] on button "Lên hàng" at bounding box center [1483, 118] width 67 height 27
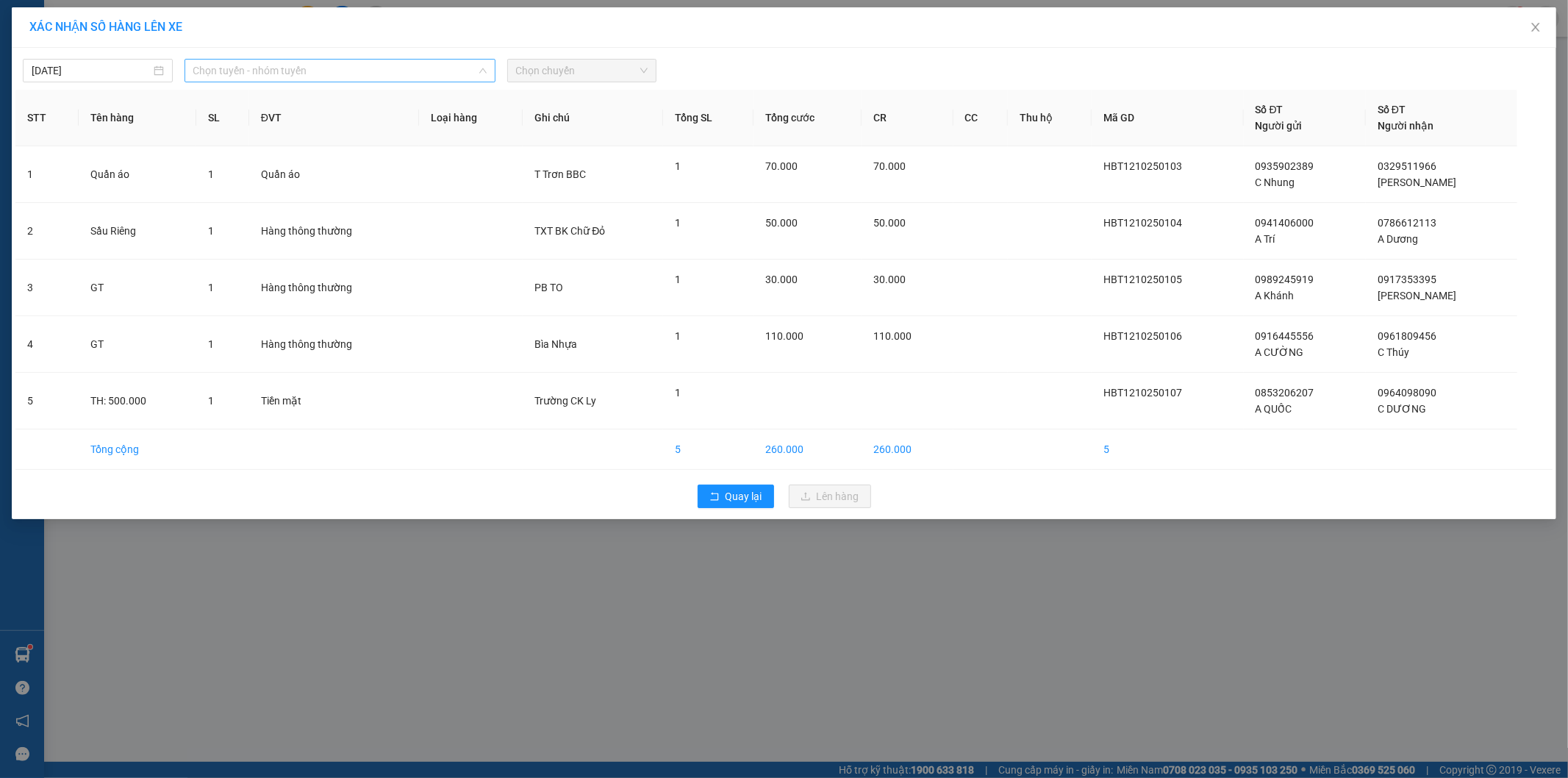
click at [365, 68] on span "Chọn tuyến - nhóm tuyến" at bounding box center [340, 71] width 293 height 22
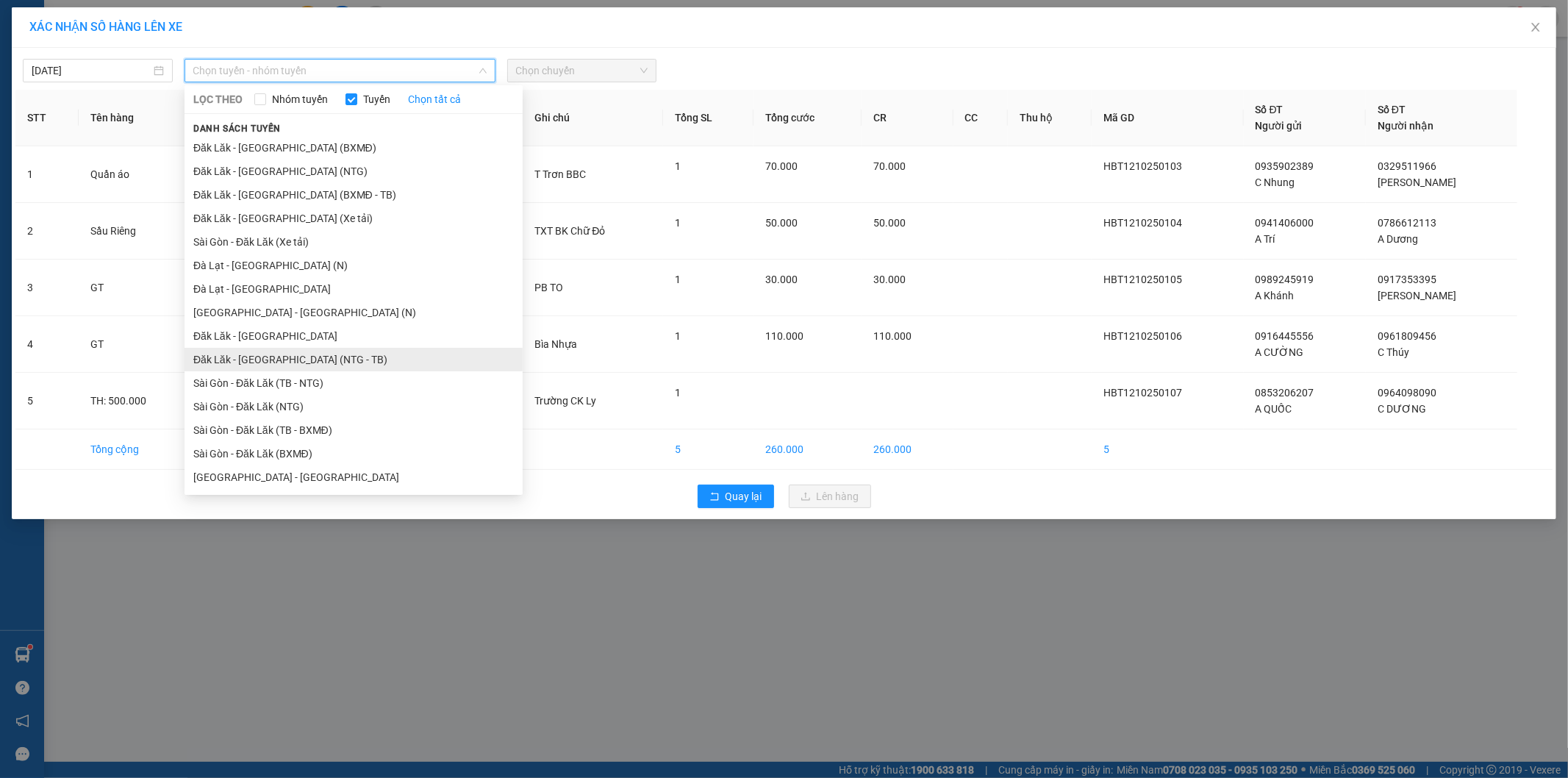
click at [360, 355] on li "Đăk Lăk - [GEOGRAPHIC_DATA] (NTG - TB)" at bounding box center [353, 360] width 338 height 24
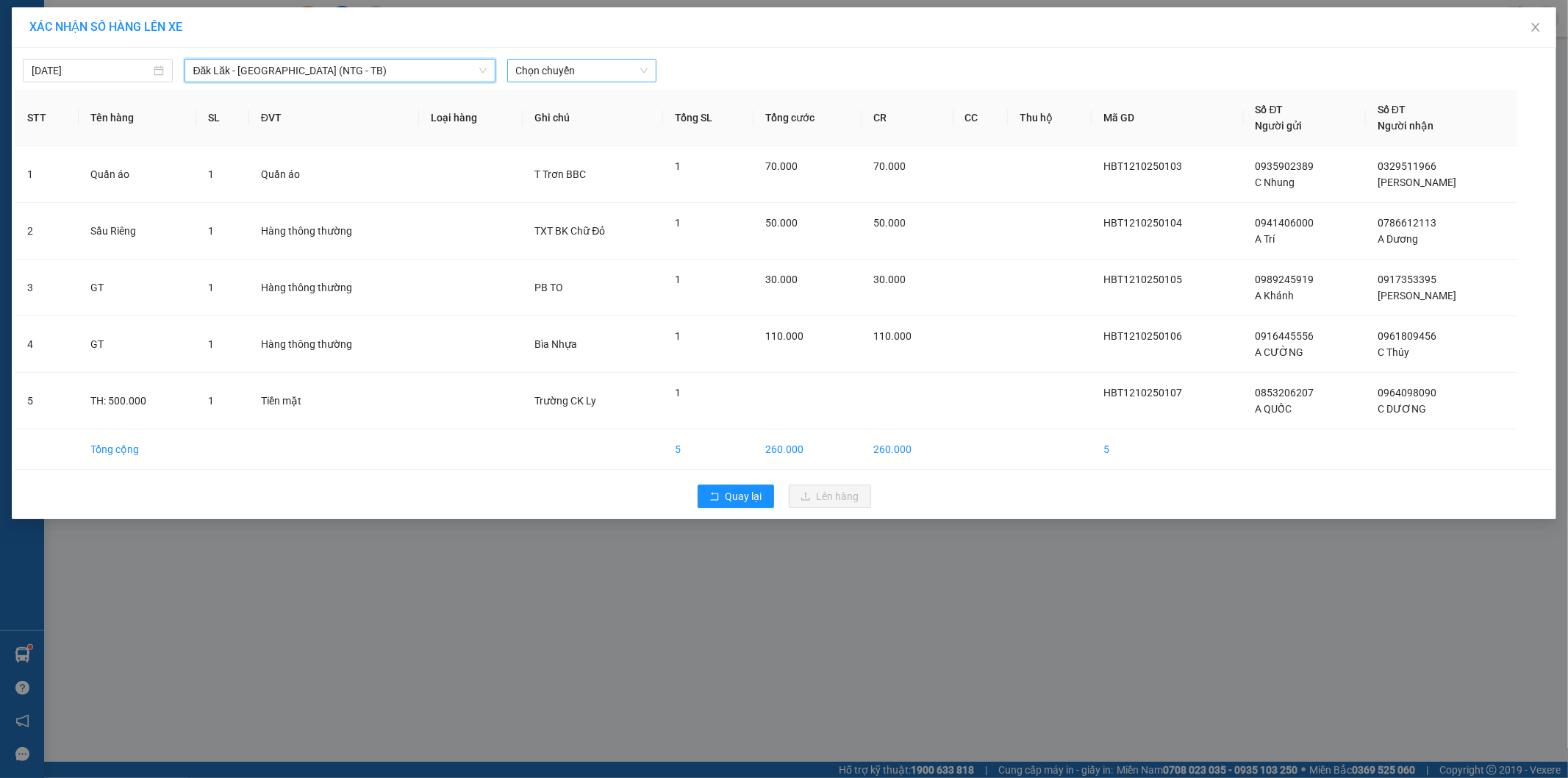
click at [610, 65] on span "Chọn chuyến" at bounding box center [582, 71] width 132 height 22
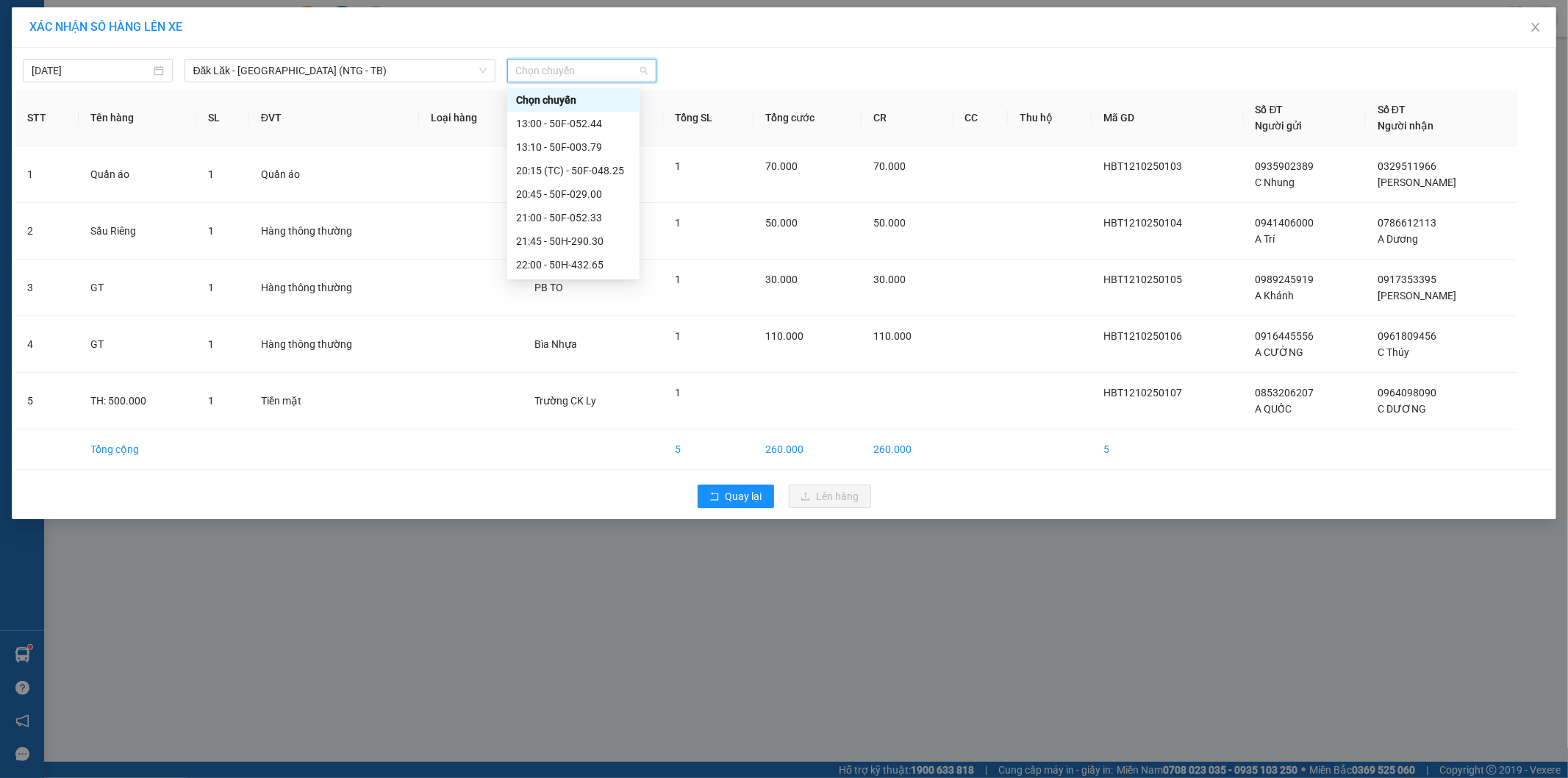
scroll to position [71, 0]
click at [577, 199] on div "22:00 - 50H-432.65" at bounding box center [573, 194] width 114 height 16
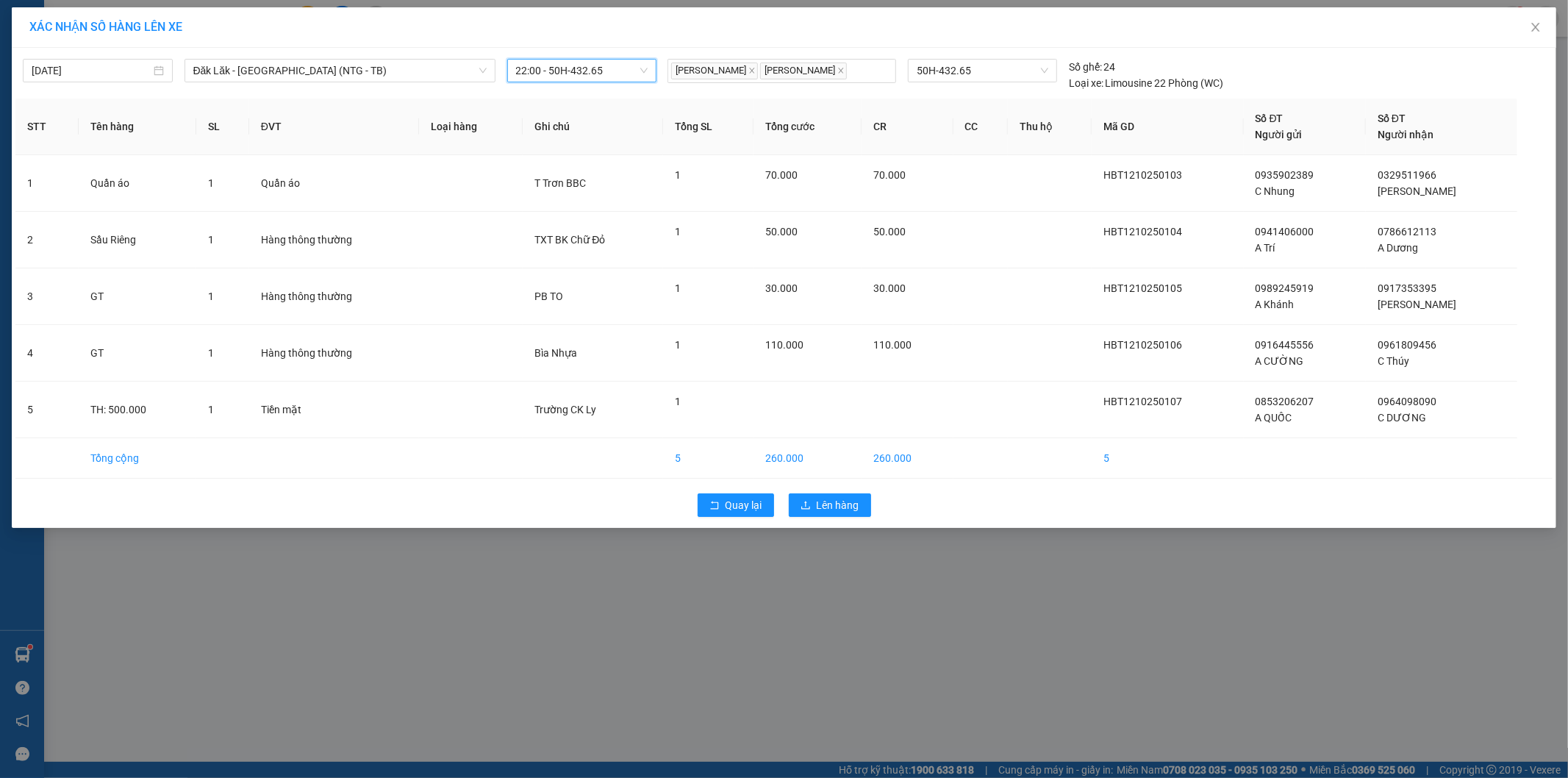
click at [817, 489] on div "Quay lại Lên hàng" at bounding box center [784, 505] width 1537 height 38
click at [821, 500] on span "Lên hàng" at bounding box center [838, 505] width 42 height 16
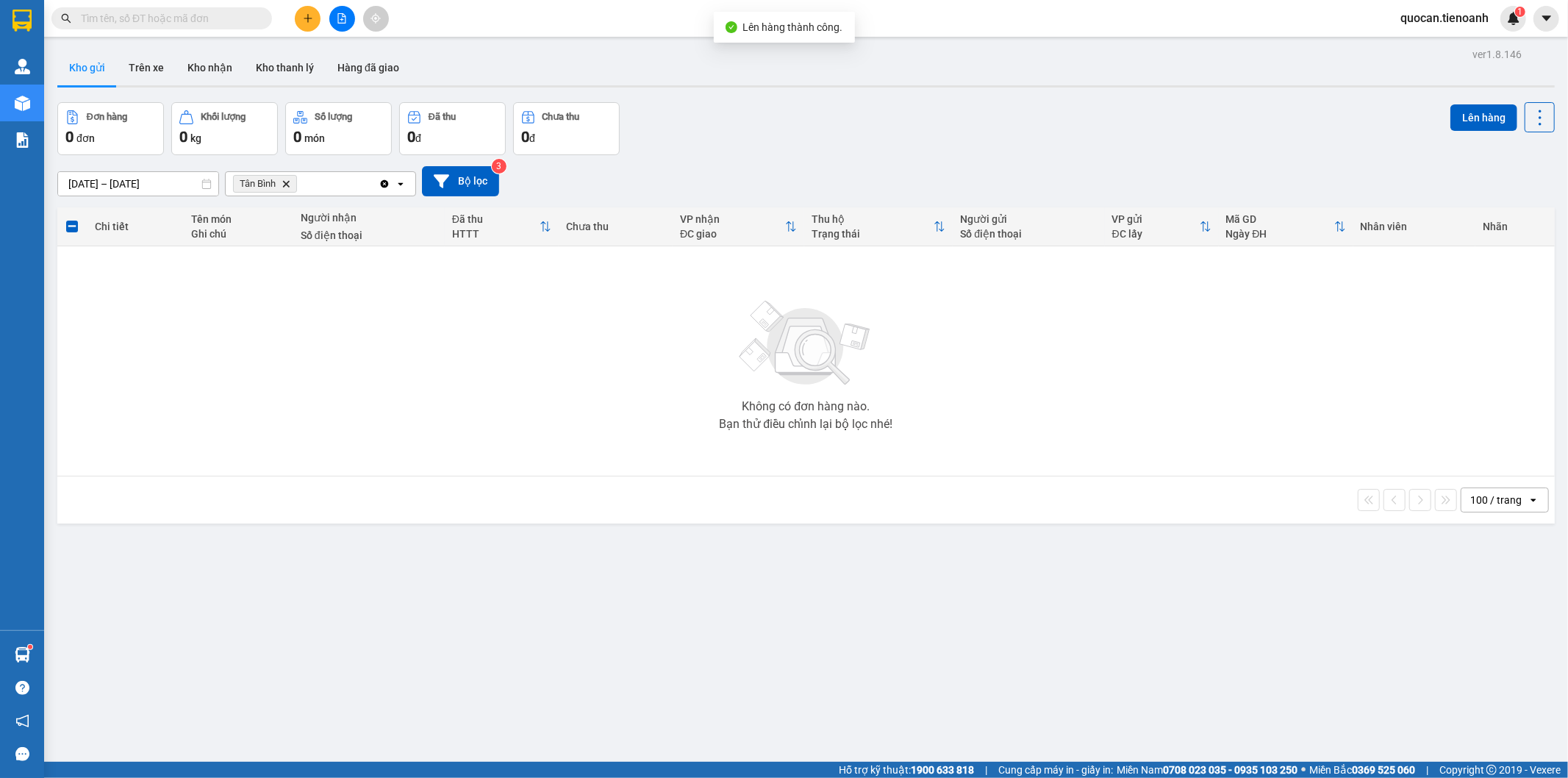
click at [289, 181] on icon "Delete" at bounding box center [285, 184] width 9 height 9
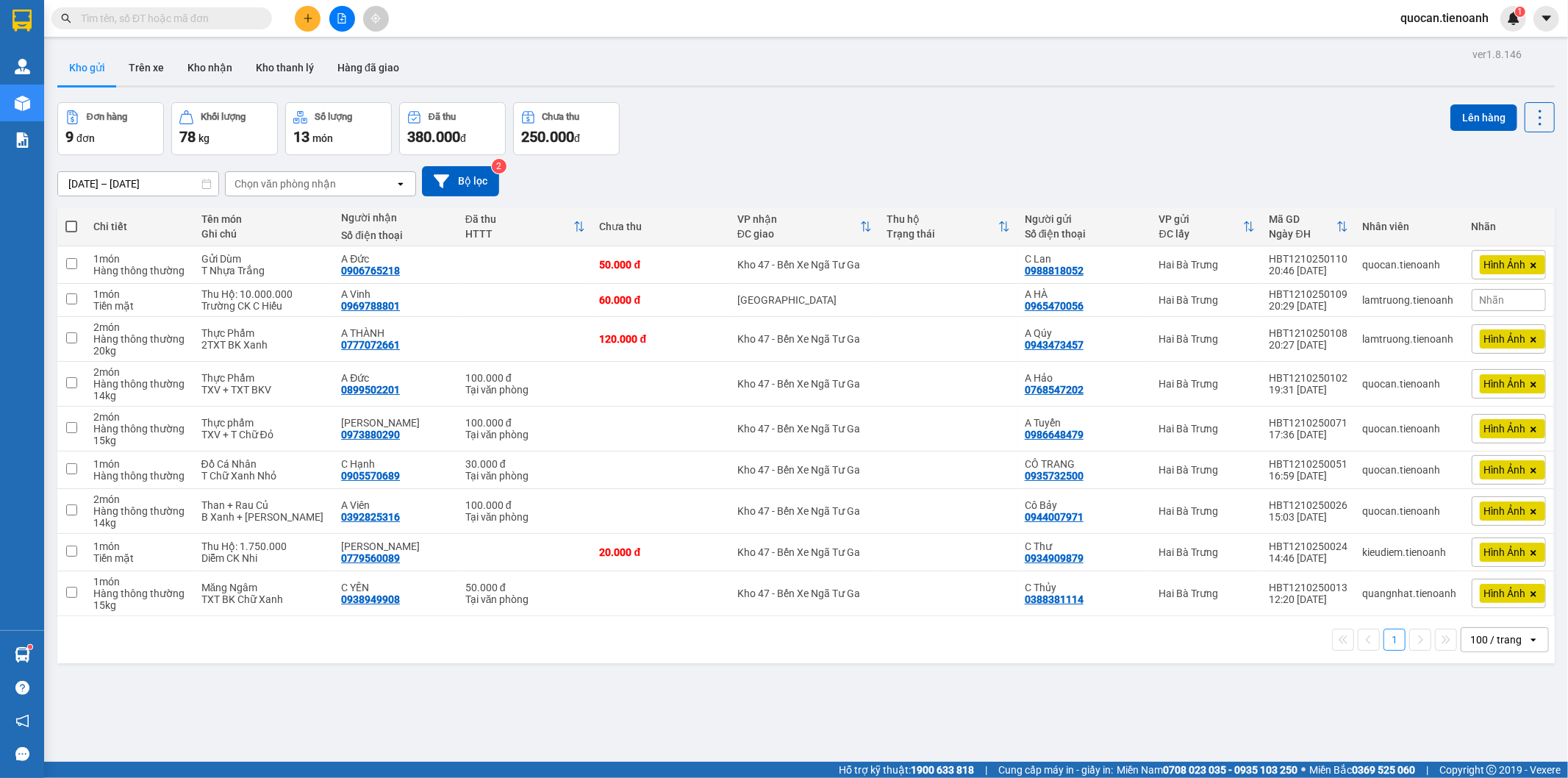
click at [78, 229] on th at bounding box center [71, 227] width 29 height 39
click at [75, 228] on span at bounding box center [71, 226] width 12 height 12
click at [71, 219] on input "checkbox" at bounding box center [71, 219] width 0 height 0
checkbox input "true"
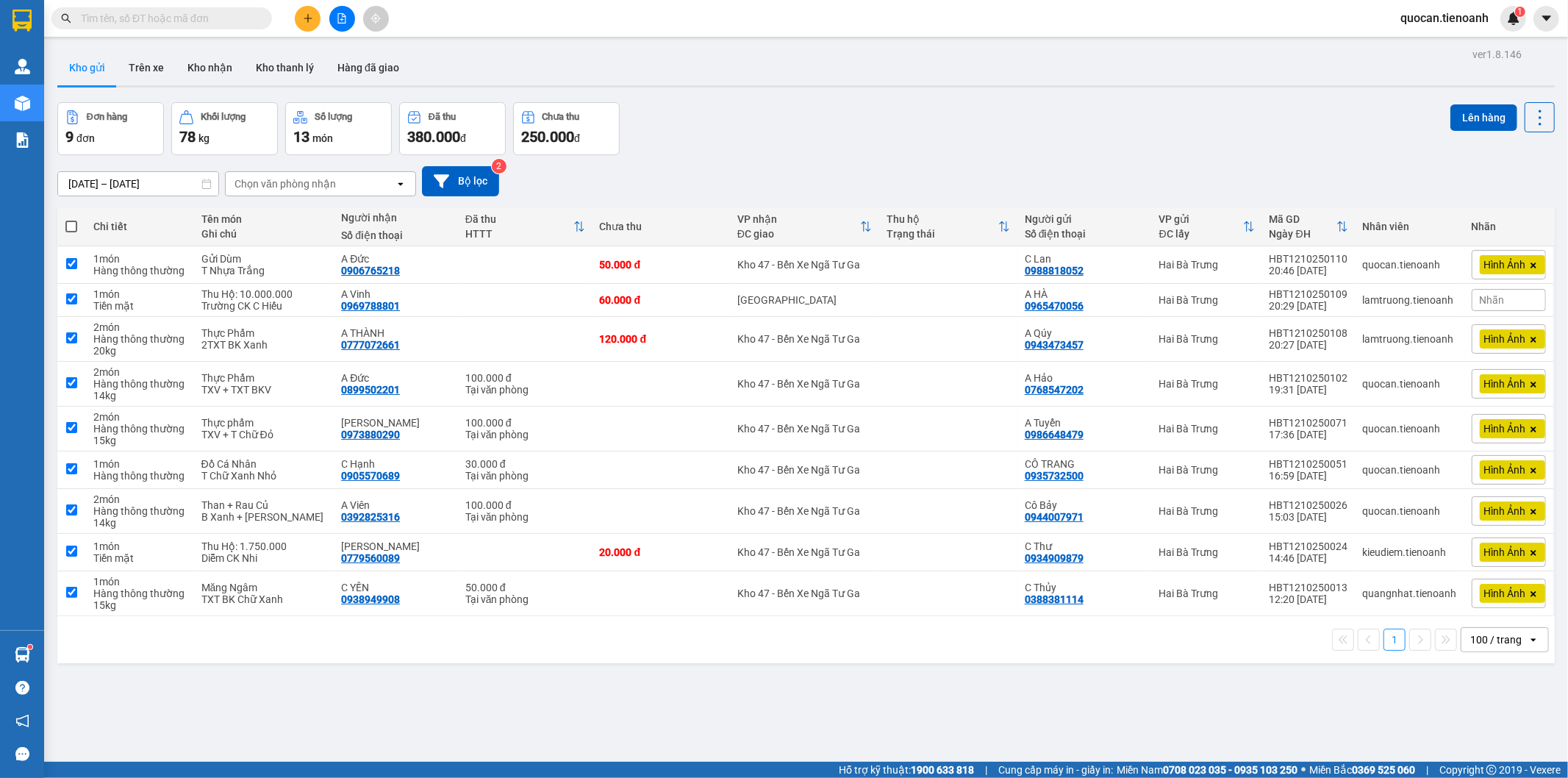
checkbox input "true"
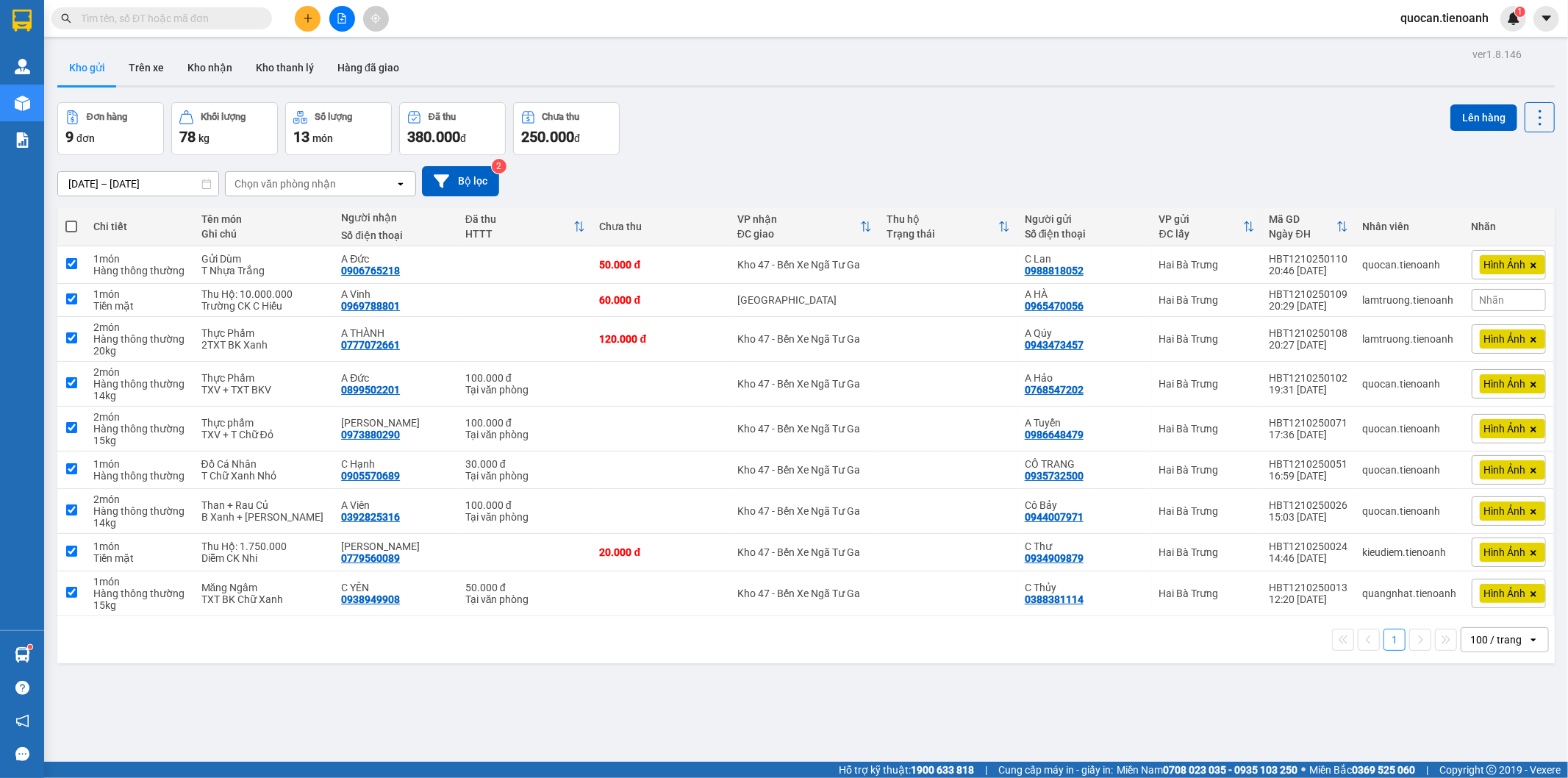
checkbox input "true"
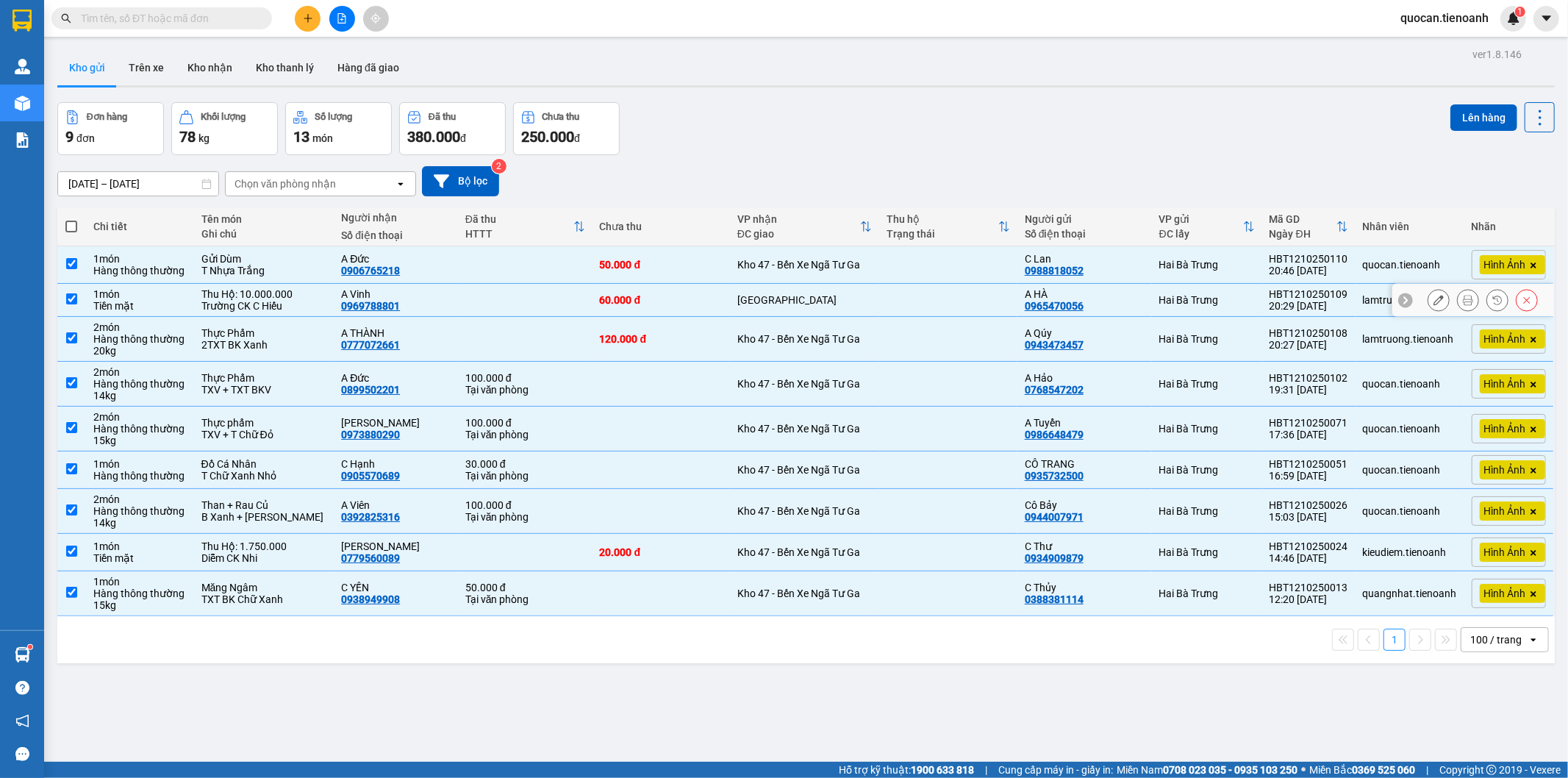
click at [158, 306] on div "Tiền mặt" at bounding box center [140, 306] width 93 height 12
checkbox input "false"
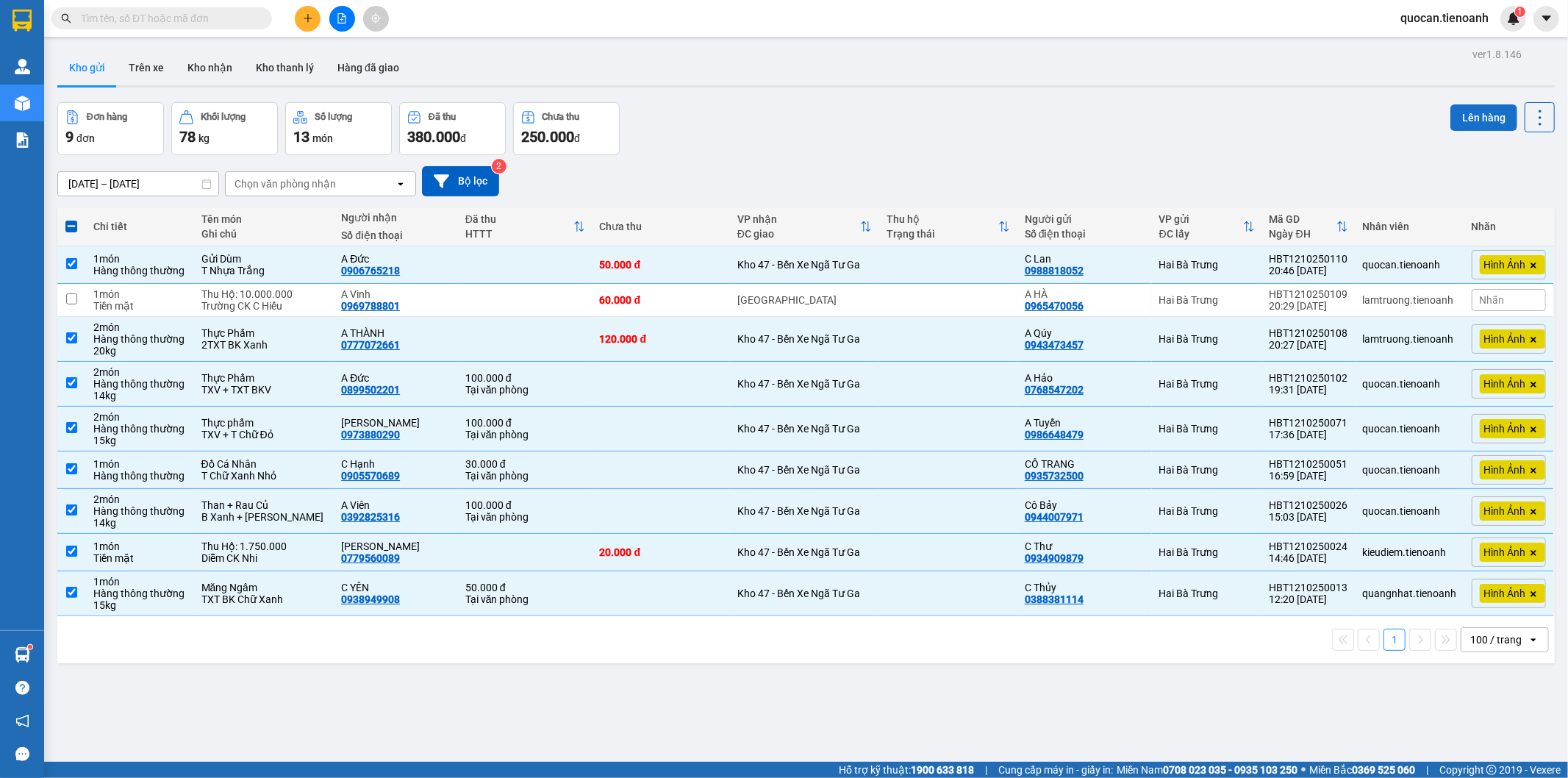
click at [1464, 115] on button "Lên hàng" at bounding box center [1483, 118] width 67 height 27
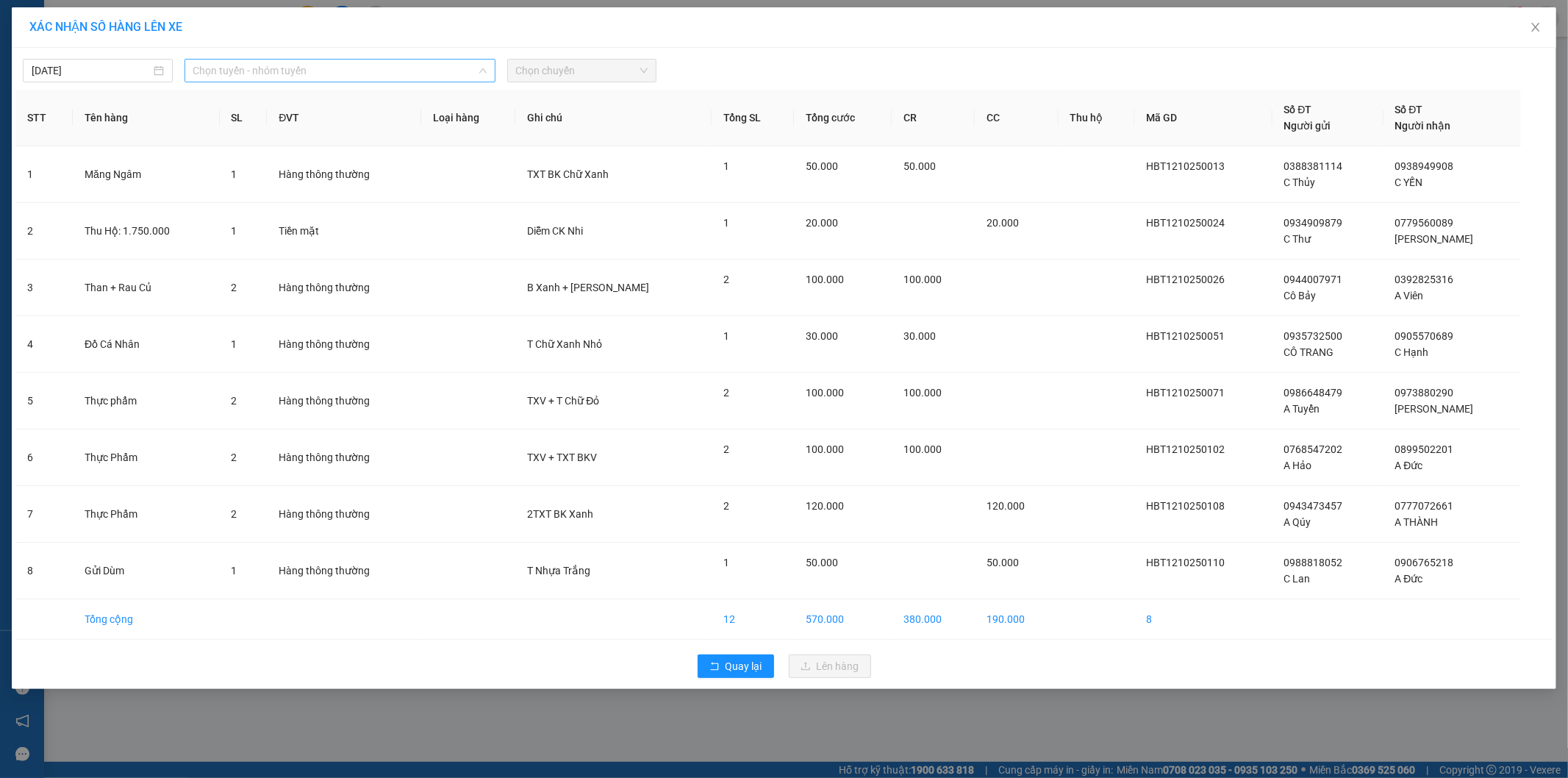
click at [375, 67] on span "Chọn tuyến - nhóm tuyến" at bounding box center [340, 71] width 293 height 22
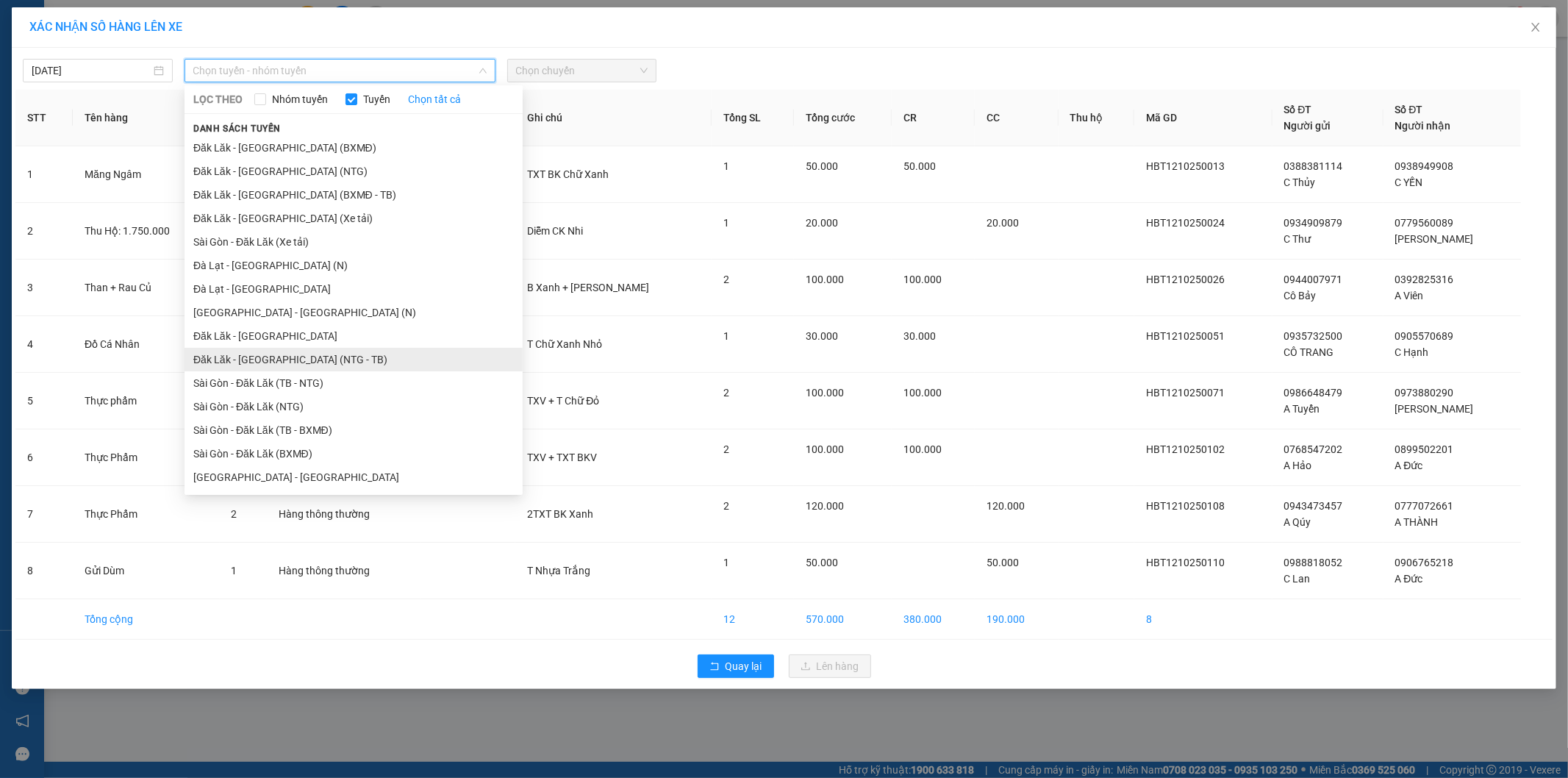
click at [403, 363] on li "Đăk Lăk - [GEOGRAPHIC_DATA] (NTG - TB)" at bounding box center [353, 360] width 338 height 24
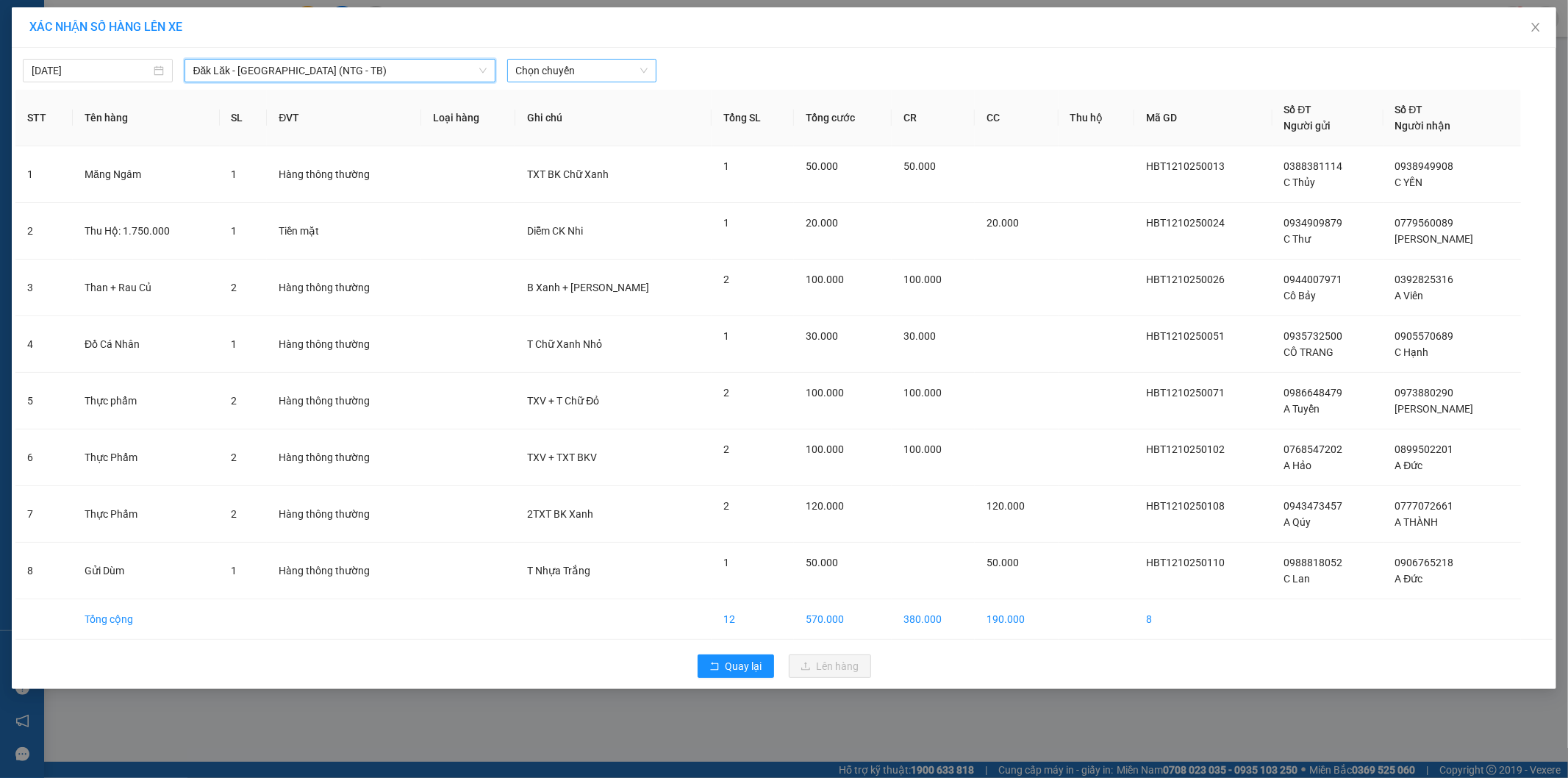
click at [622, 64] on span "Chọn chuyến" at bounding box center [582, 71] width 132 height 22
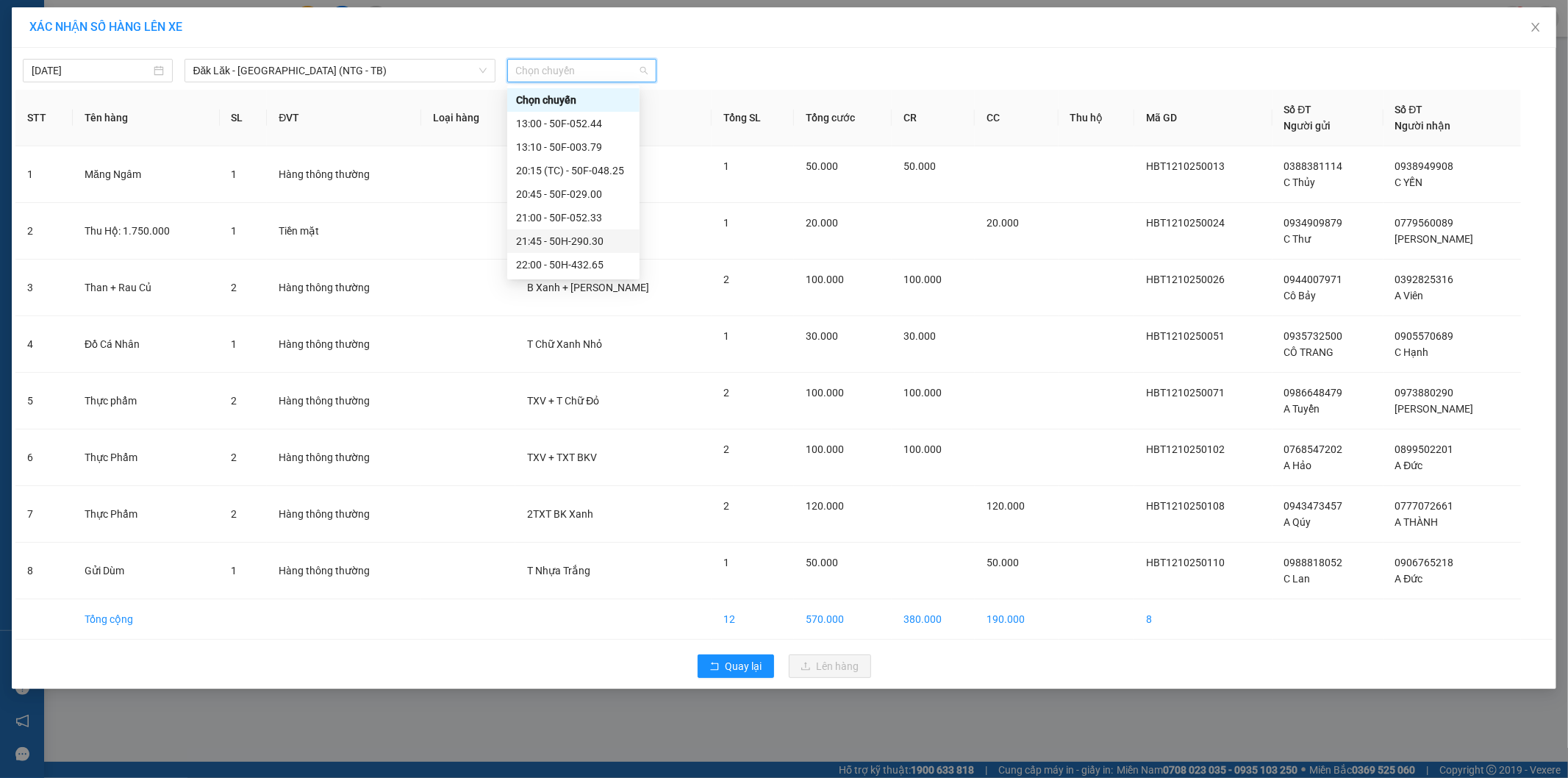
scroll to position [71, 0]
click at [557, 217] on div "22:05 (TC) - 50F-052.70" at bounding box center [573, 217] width 114 height 16
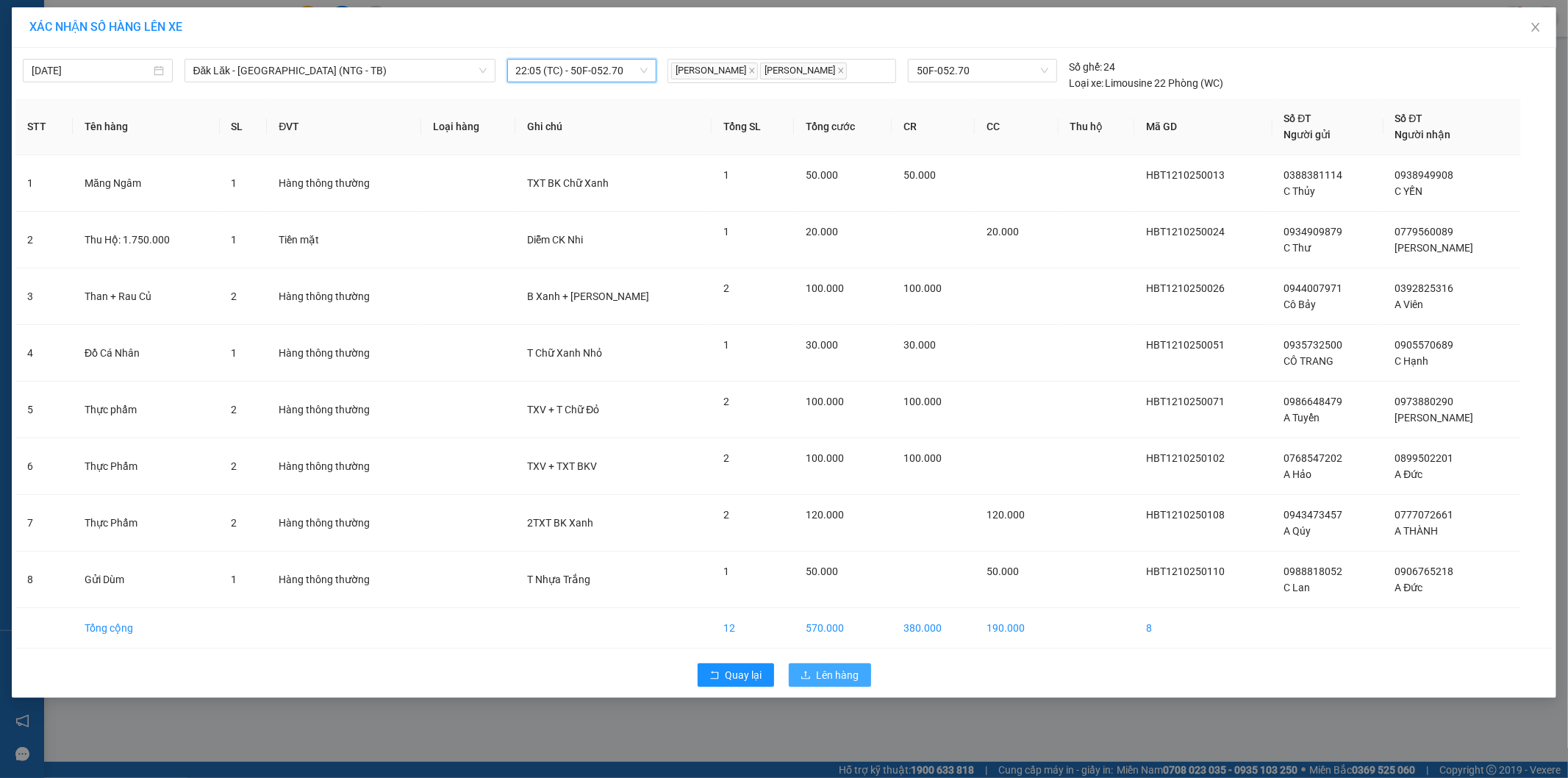
click at [837, 687] on button "Lên hàng" at bounding box center [829, 675] width 82 height 24
